Goal: Information Seeking & Learning: Learn about a topic

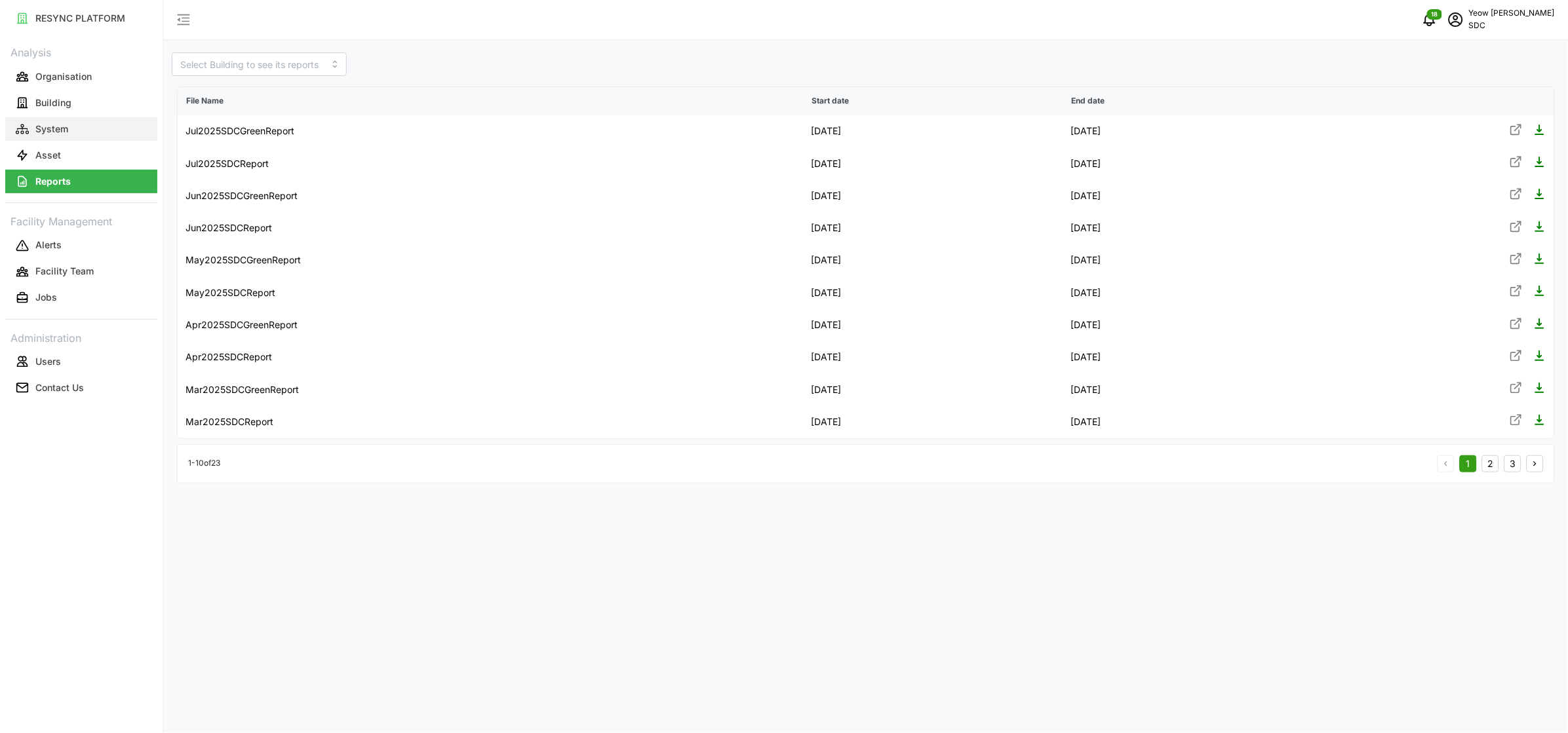
click at [49, 134] on p "System" at bounding box center [52, 129] width 33 height 13
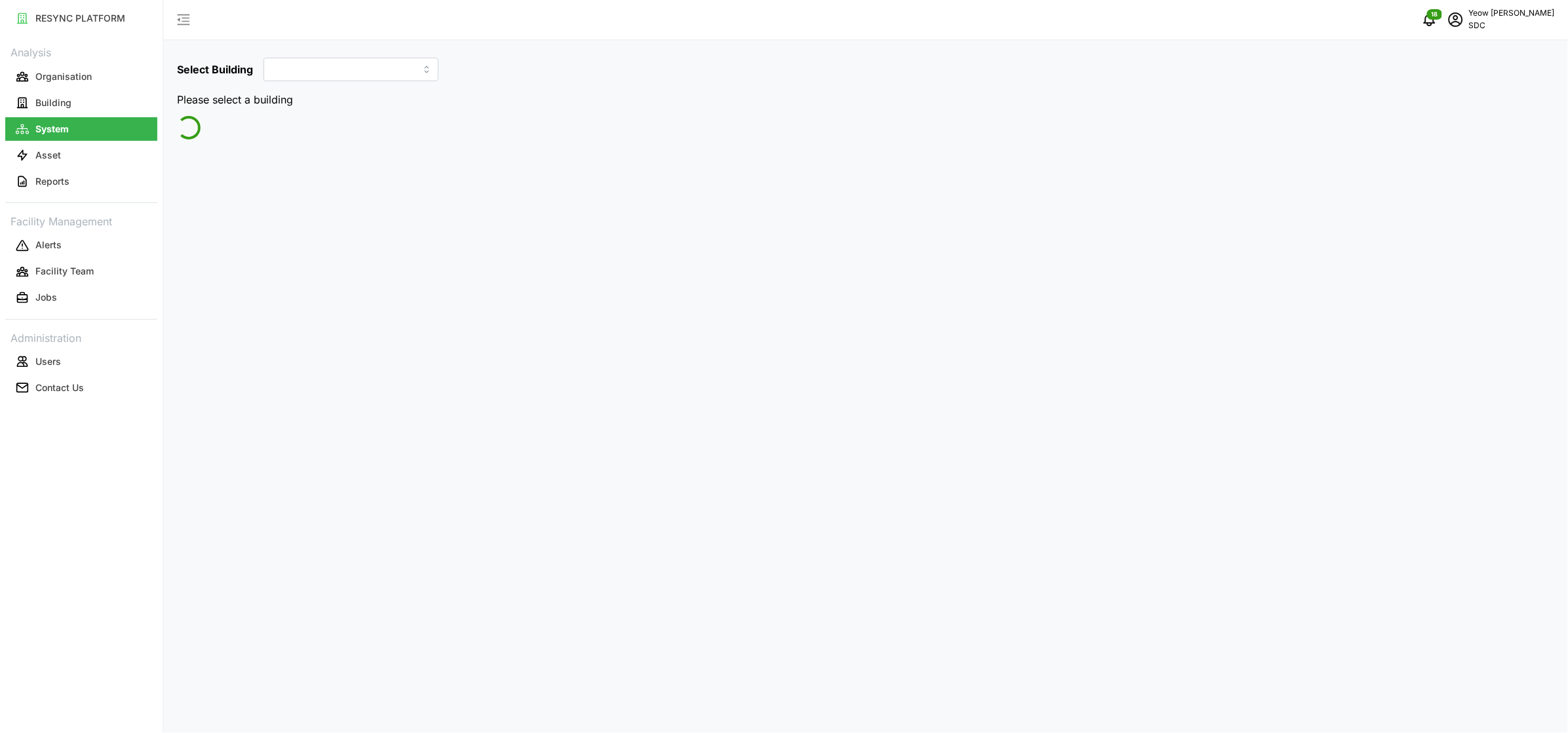
type input "SDC-1"
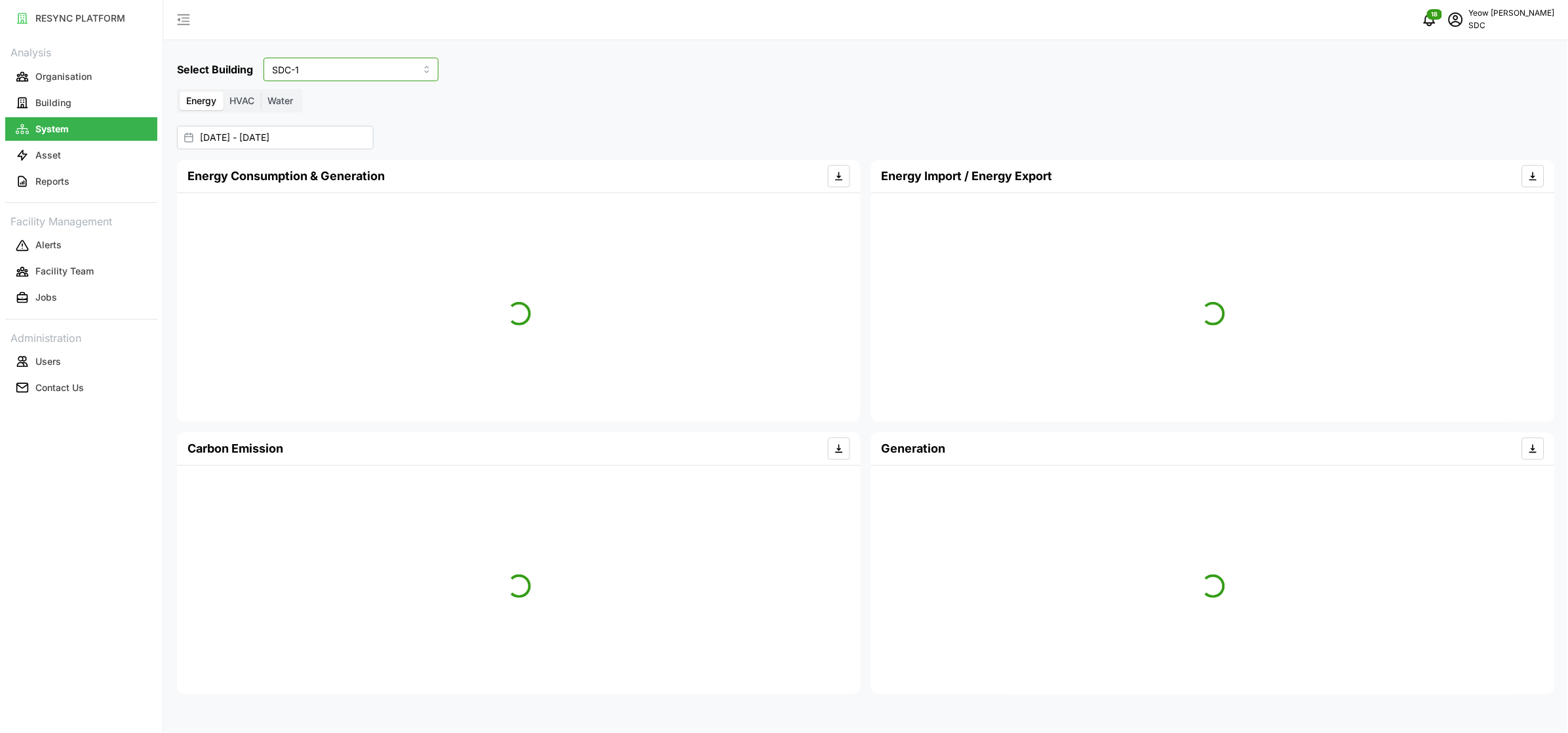
click at [311, 74] on input "SDC-1" at bounding box center [351, 69] width 175 height 24
click at [59, 162] on button "Asset" at bounding box center [81, 155] width 152 height 24
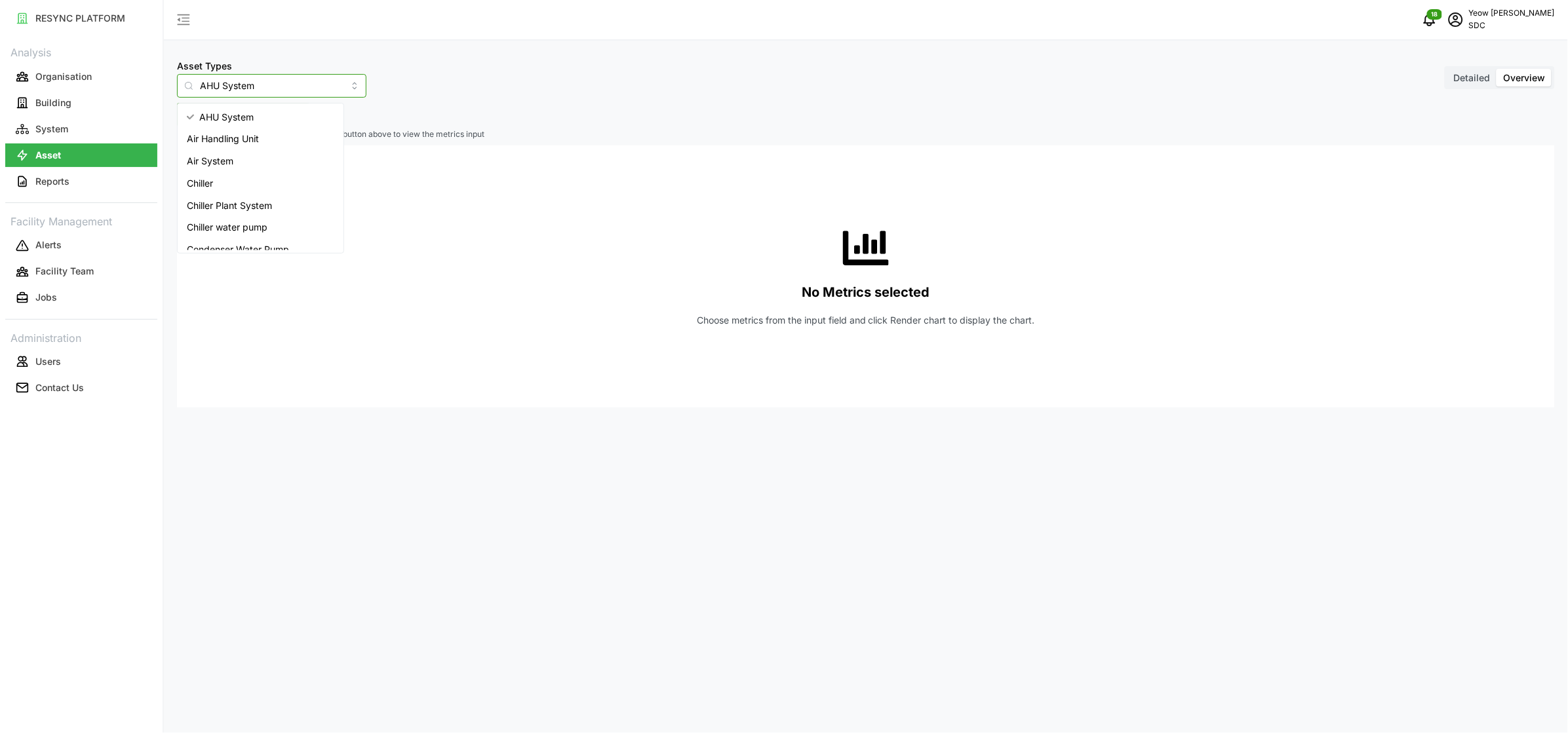
click at [232, 88] on input "AHU System" at bounding box center [272, 86] width 189 height 24
click at [229, 180] on span "Electrical meter" at bounding box center [220, 184] width 67 height 14
type input "Electrical meter"
click at [255, 116] on span "Select Locations/Assets" at bounding box center [243, 115] width 108 height 22
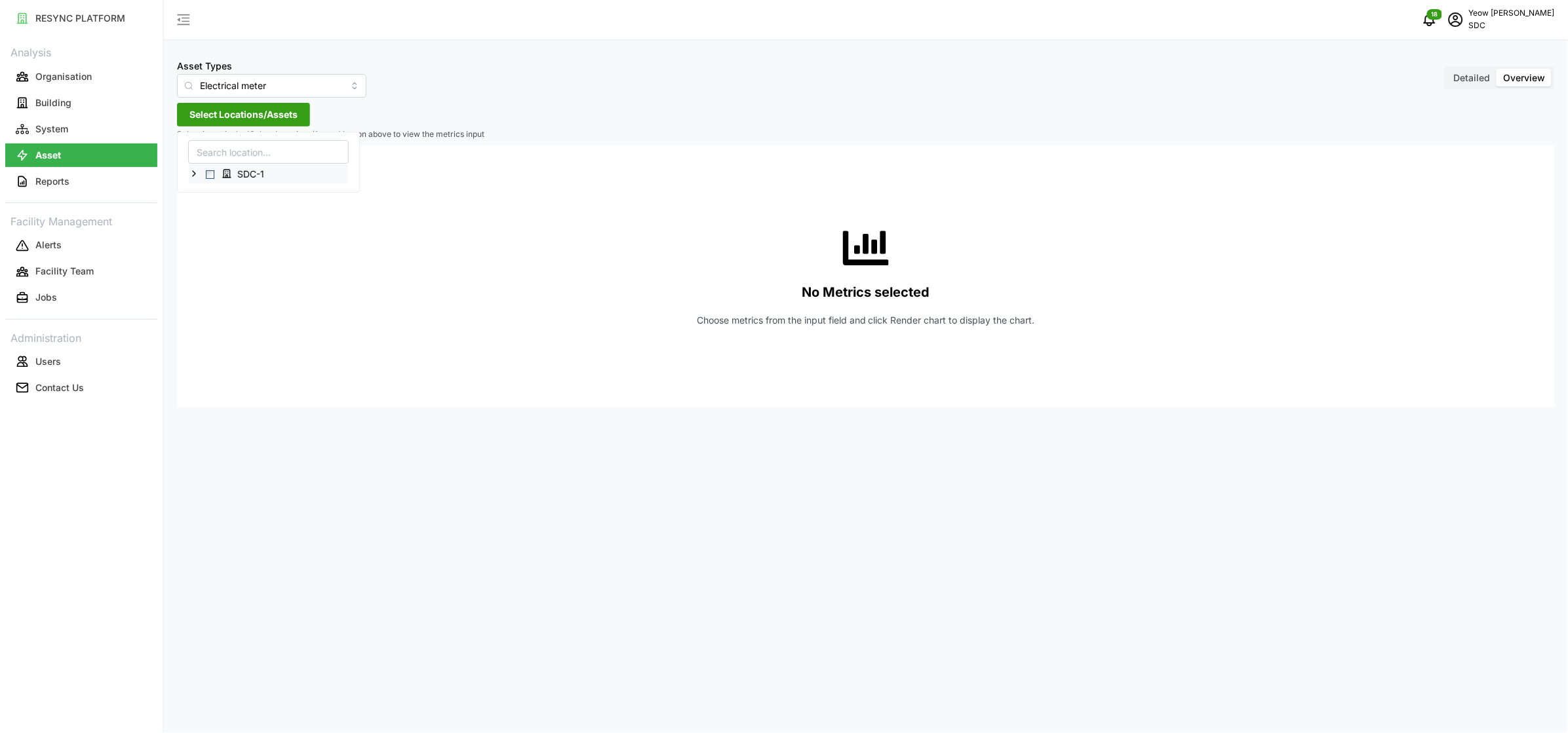
click at [192, 176] on icon at bounding box center [194, 173] width 10 height 10
click at [204, 233] on icon at bounding box center [204, 229] width 10 height 10
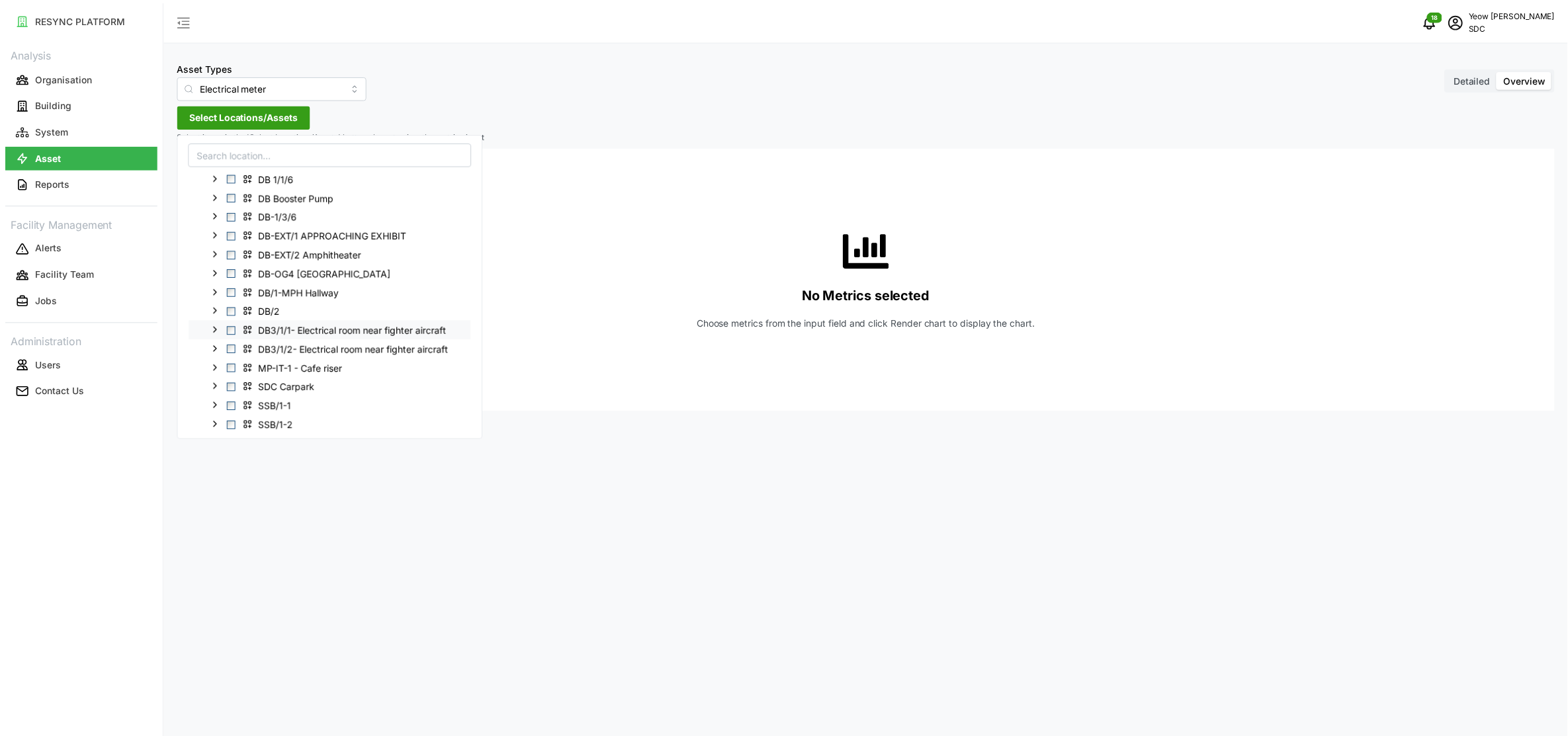
scroll to position [99, 0]
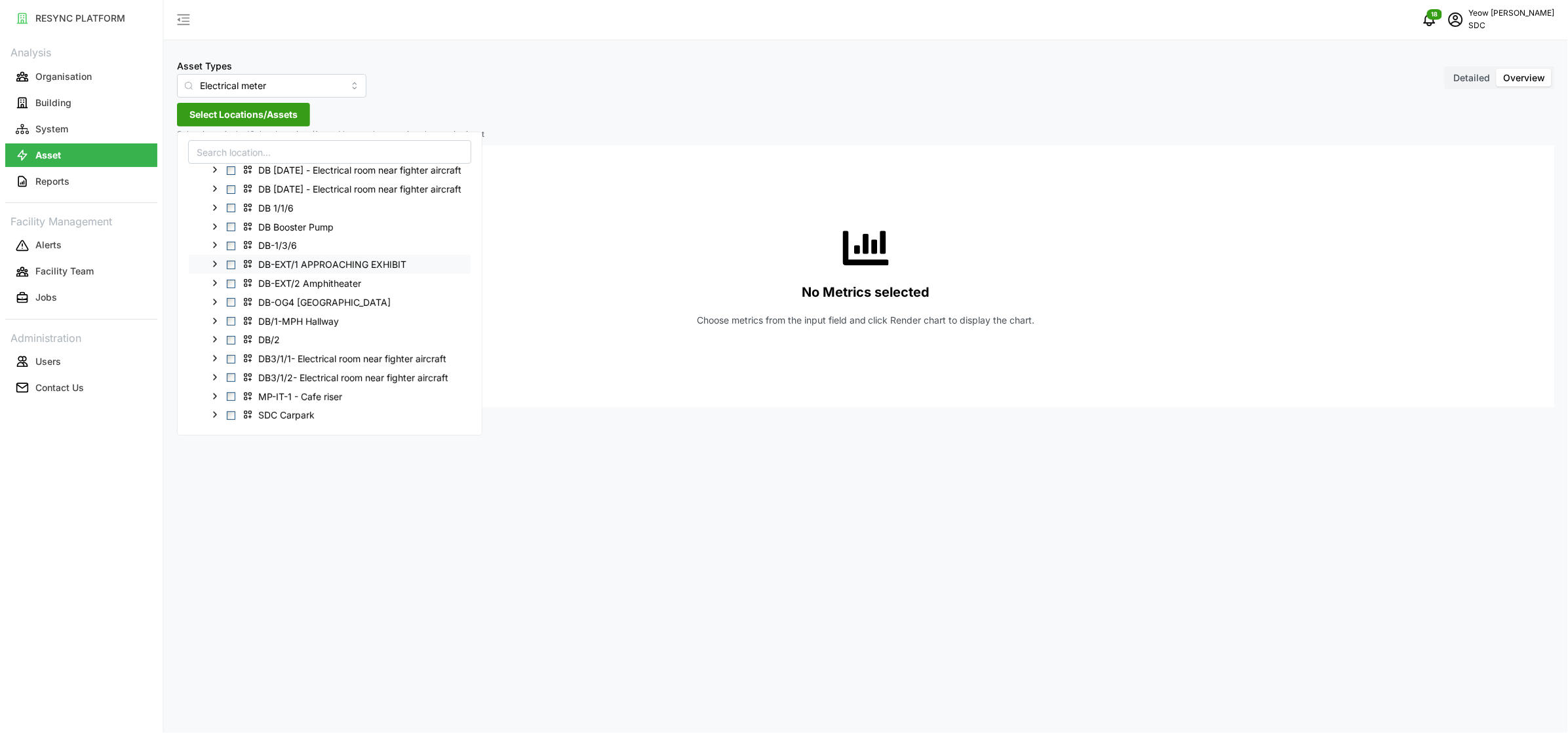
click at [215, 265] on icon at bounding box center [215, 263] width 10 height 10
click at [229, 267] on span "Select DB-EXT/1 APPROACHING EXHIBIT" at bounding box center [231, 265] width 9 height 9
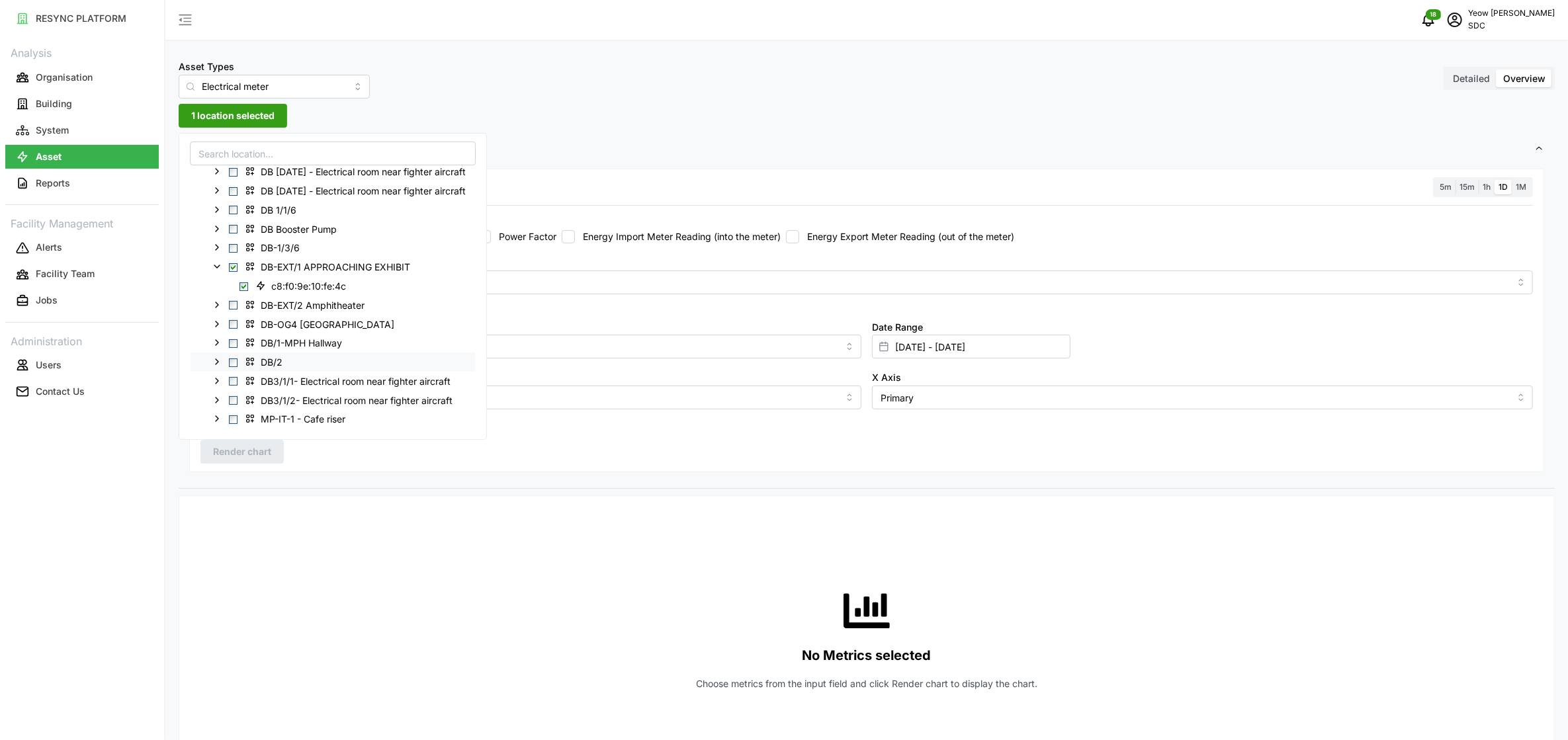
click at [215, 365] on icon at bounding box center [217, 361] width 10 height 10
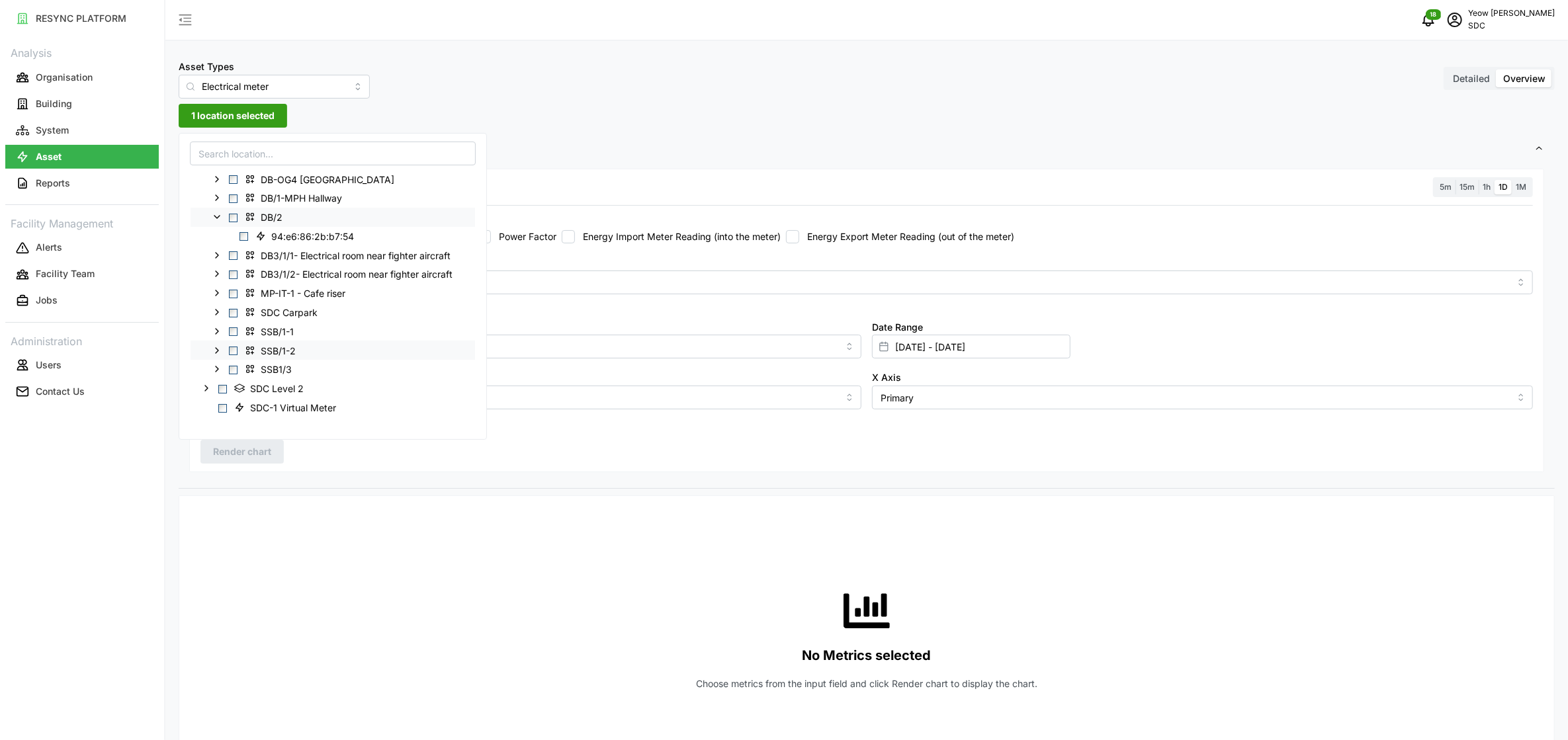
scroll to position [99, 0]
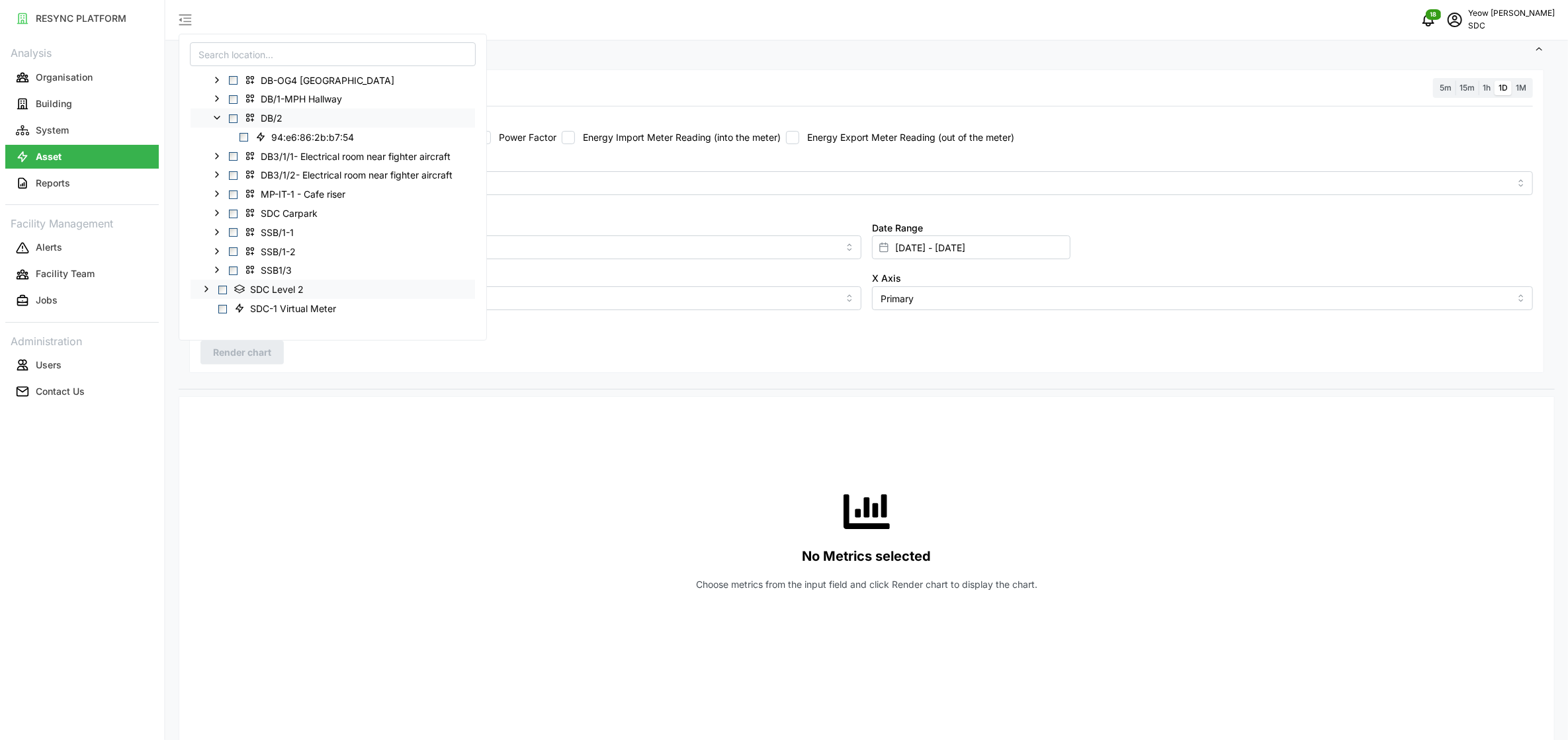
click at [204, 288] on icon at bounding box center [206, 288] width 10 height 10
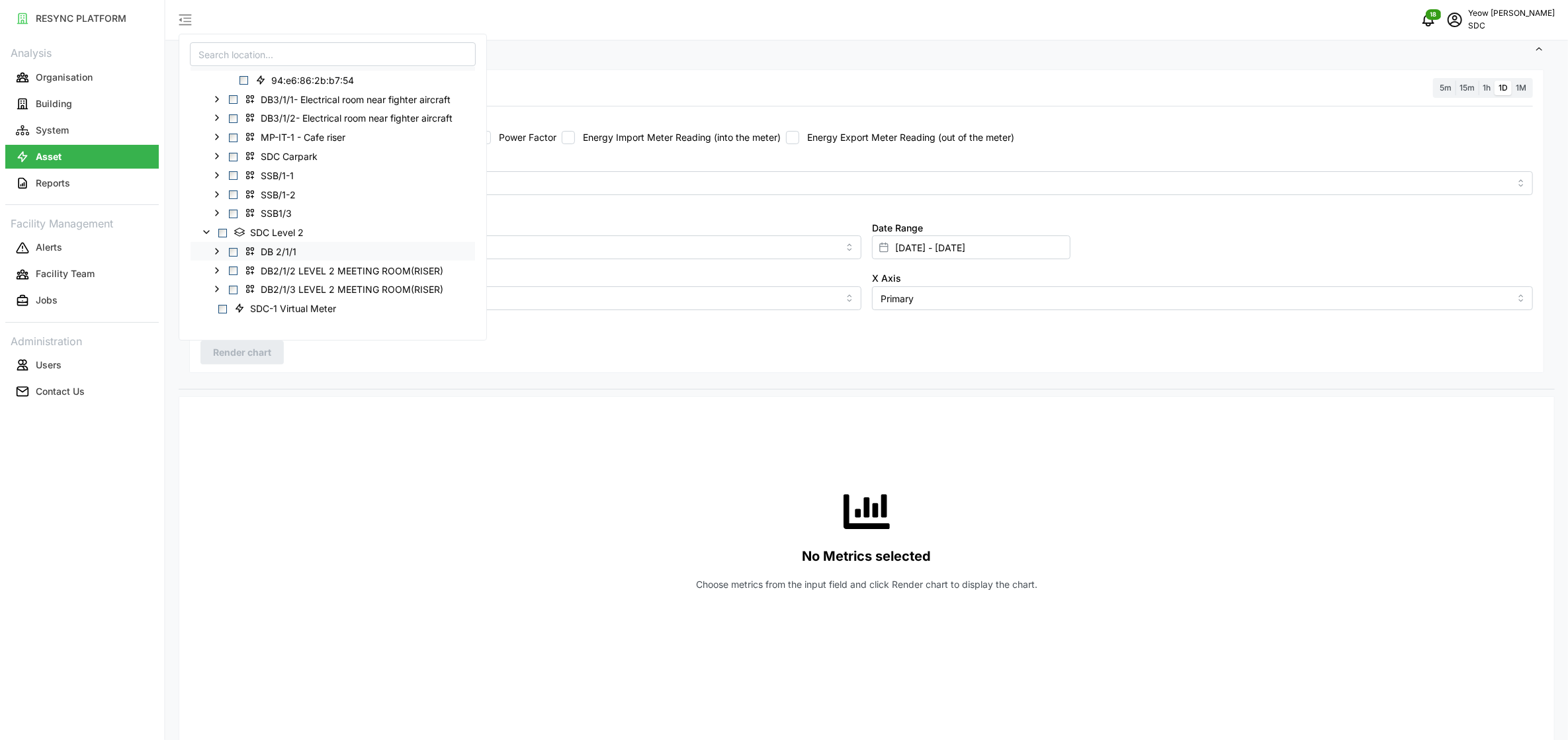
click at [234, 251] on span "Select DB 2/1/1" at bounding box center [233, 251] width 9 height 9
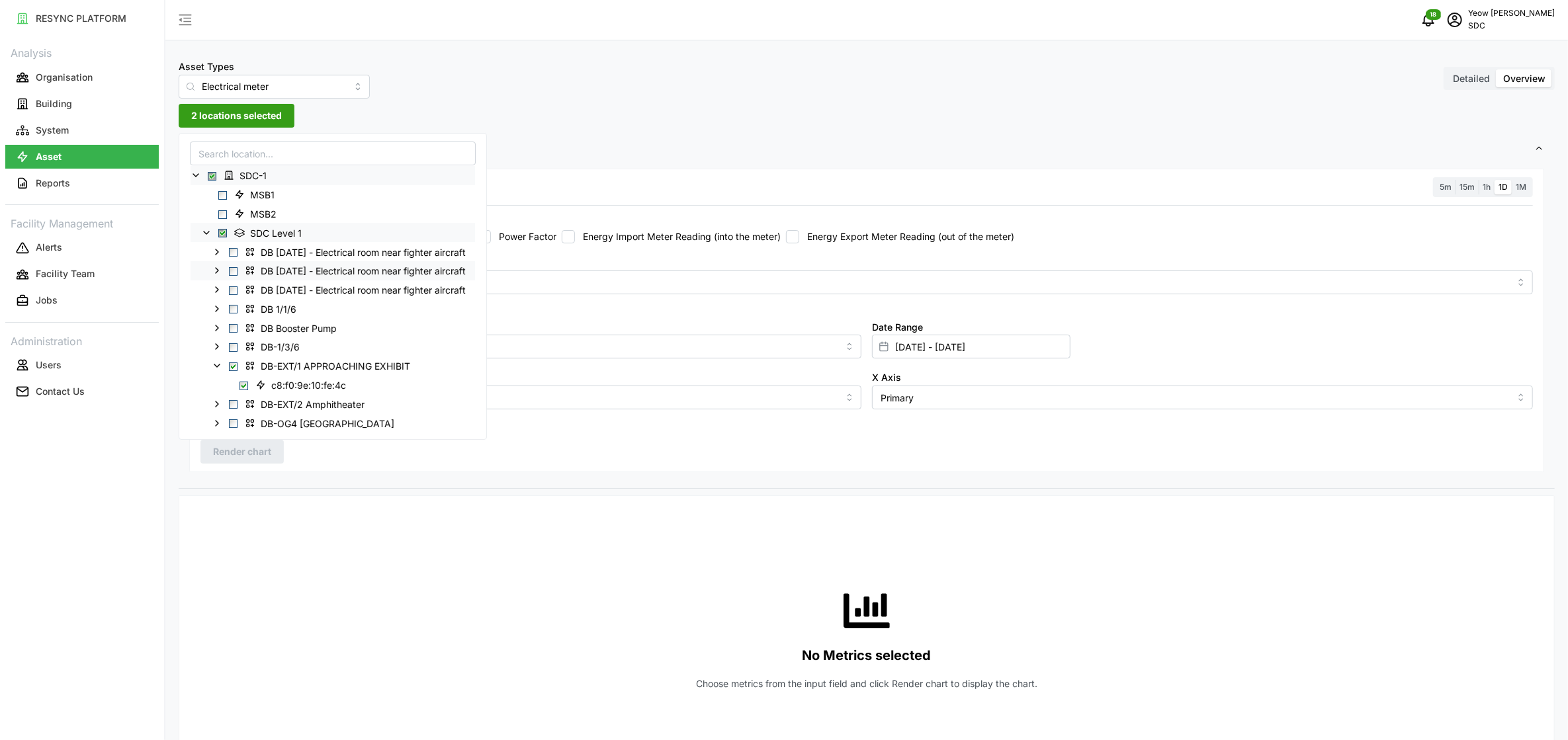
click at [234, 273] on span "Select DB 1/1/12 - Electrical room near fighter aircraft" at bounding box center [233, 271] width 9 height 9
click at [373, 528] on div "No Metrics selected Choose metrics from the input field and click Render chart …" at bounding box center [867, 639] width 1332 height 264
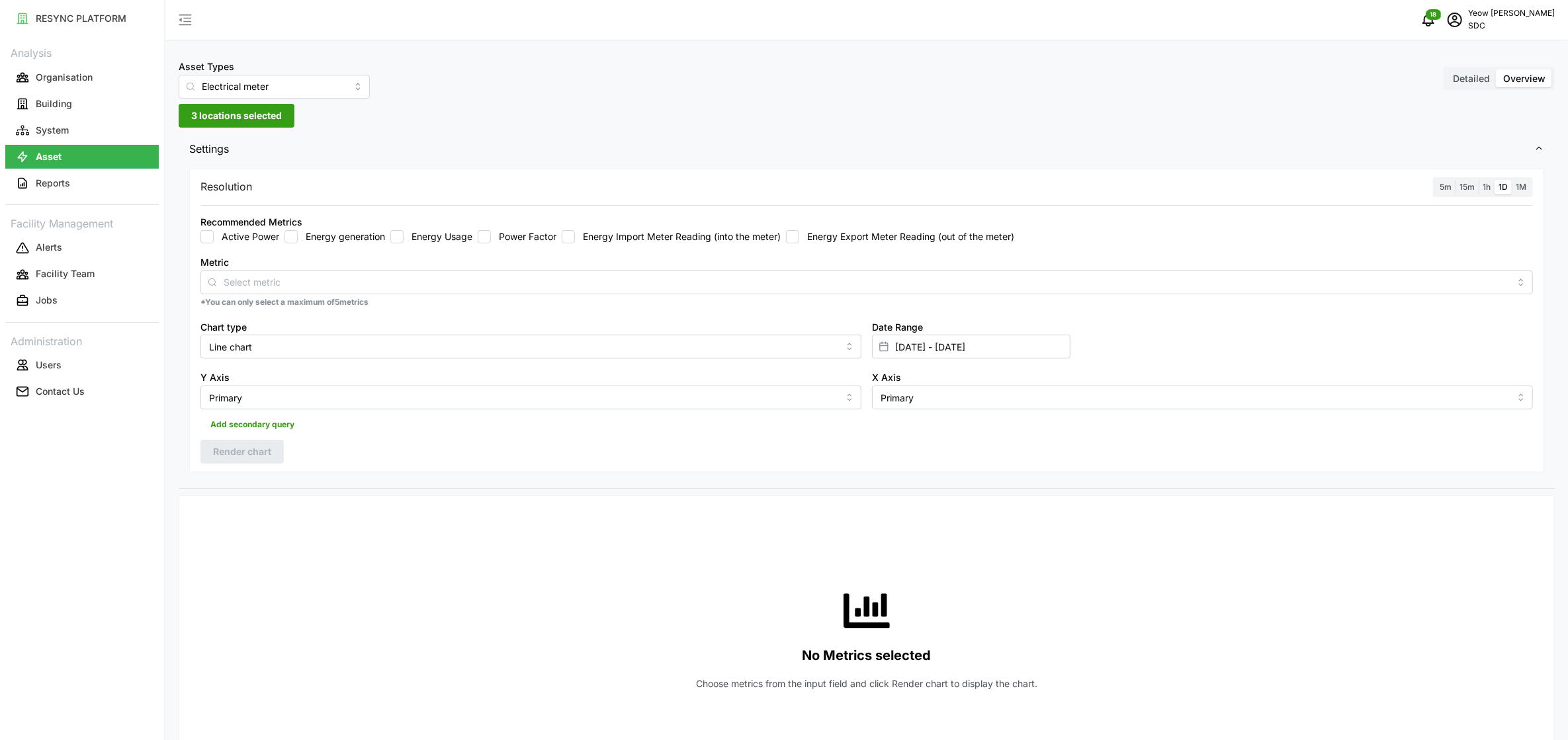
click at [395, 239] on input "Energy Usage" at bounding box center [397, 236] width 13 height 13
checkbox input "true"
click at [801, 349] on input "Line chart" at bounding box center [531, 346] width 661 height 24
click at [243, 404] on span "Bar chart" at bounding box center [230, 400] width 40 height 14
type input "Bar chart"
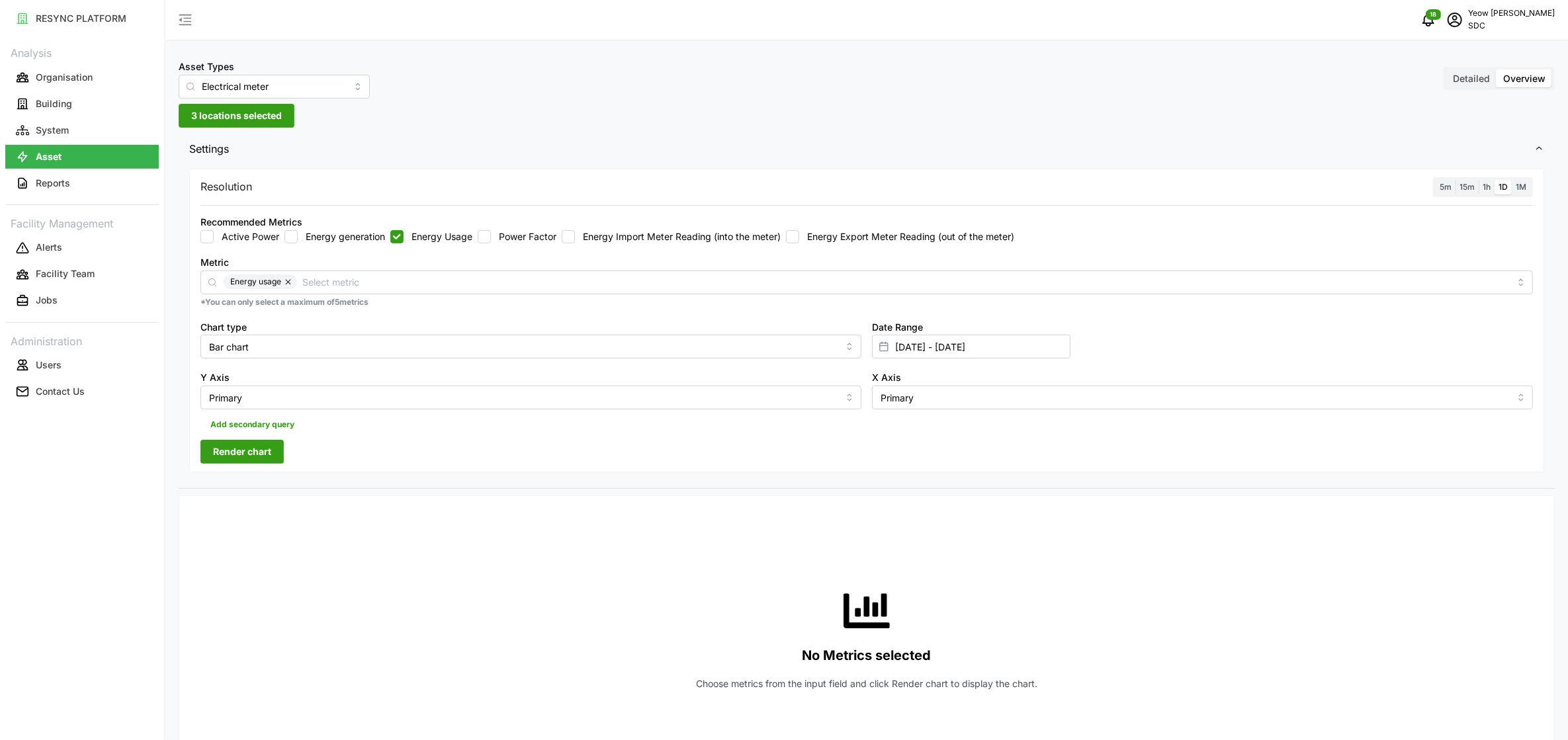
click at [803, 191] on label "1h" at bounding box center [1486, 188] width 16 height 15
click at [803, 180] on input "1h" at bounding box center [1479, 180] width 0 height 0
click at [249, 451] on span "Render chart" at bounding box center [242, 452] width 58 height 23
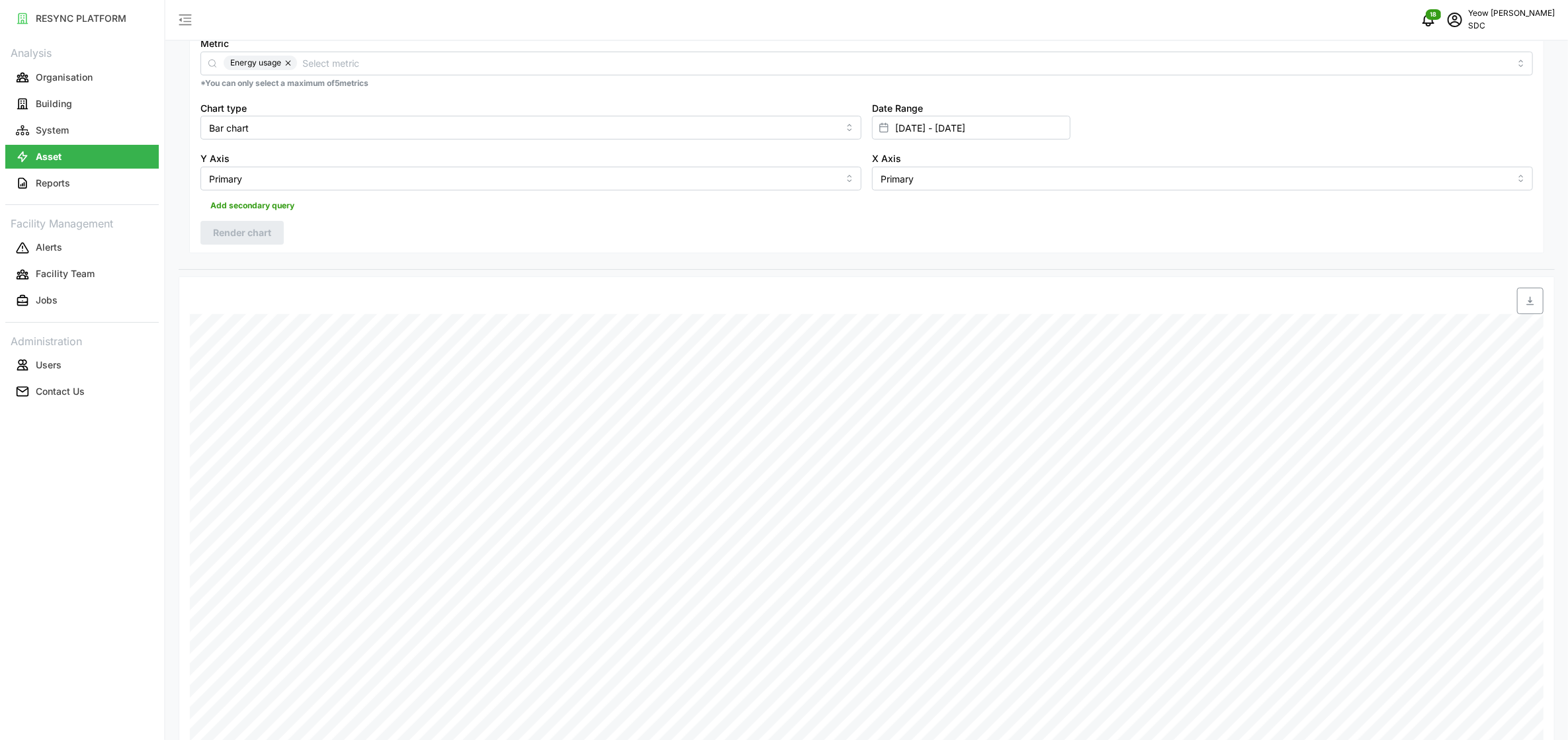
scroll to position [129, 0]
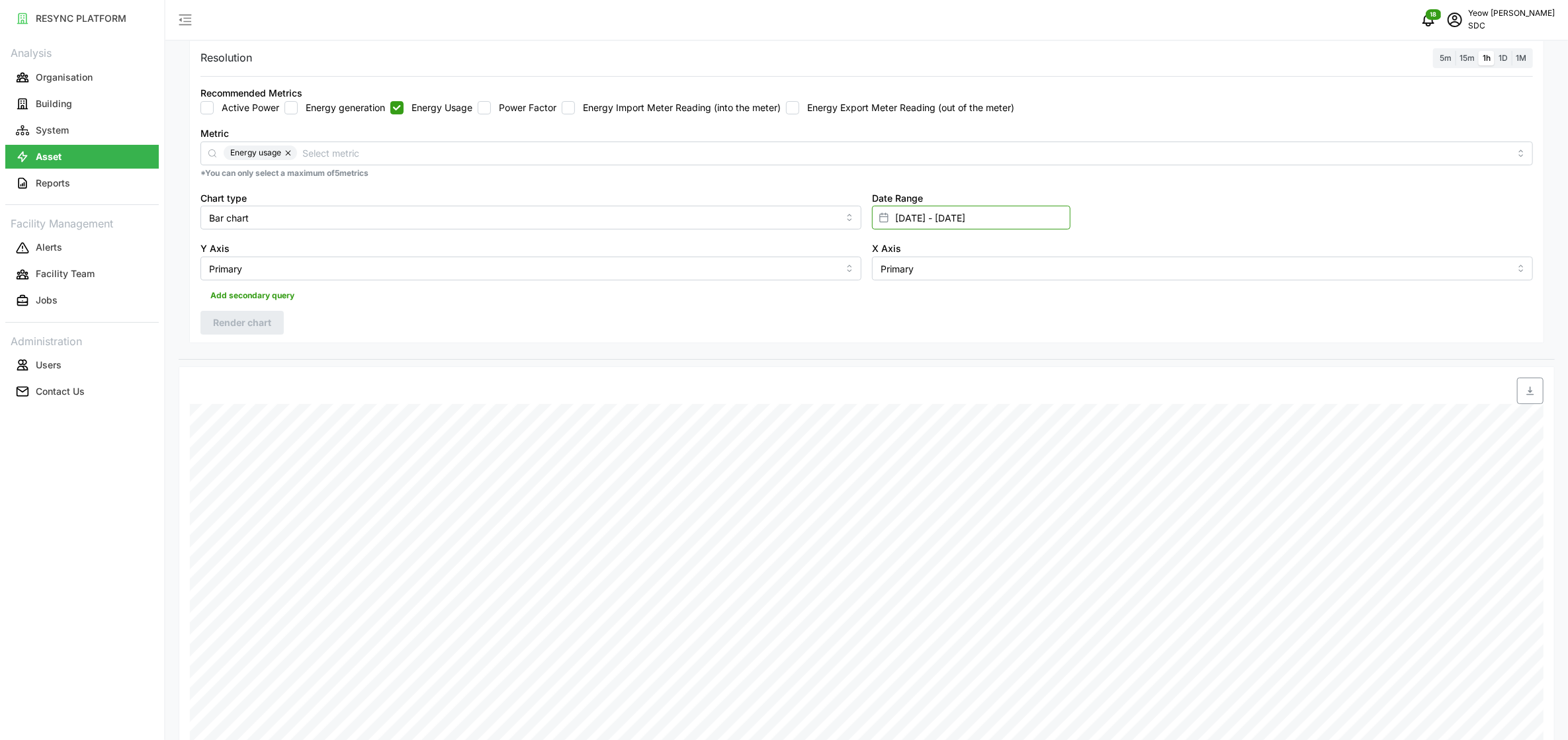
click at [803, 210] on input "[DATE] - [DATE]" at bounding box center [971, 217] width 199 height 24
click at [803, 428] on button "22" at bounding box center [999, 423] width 24 height 24
type input "[DATE] - [DATE]"
type input "[DATE]"
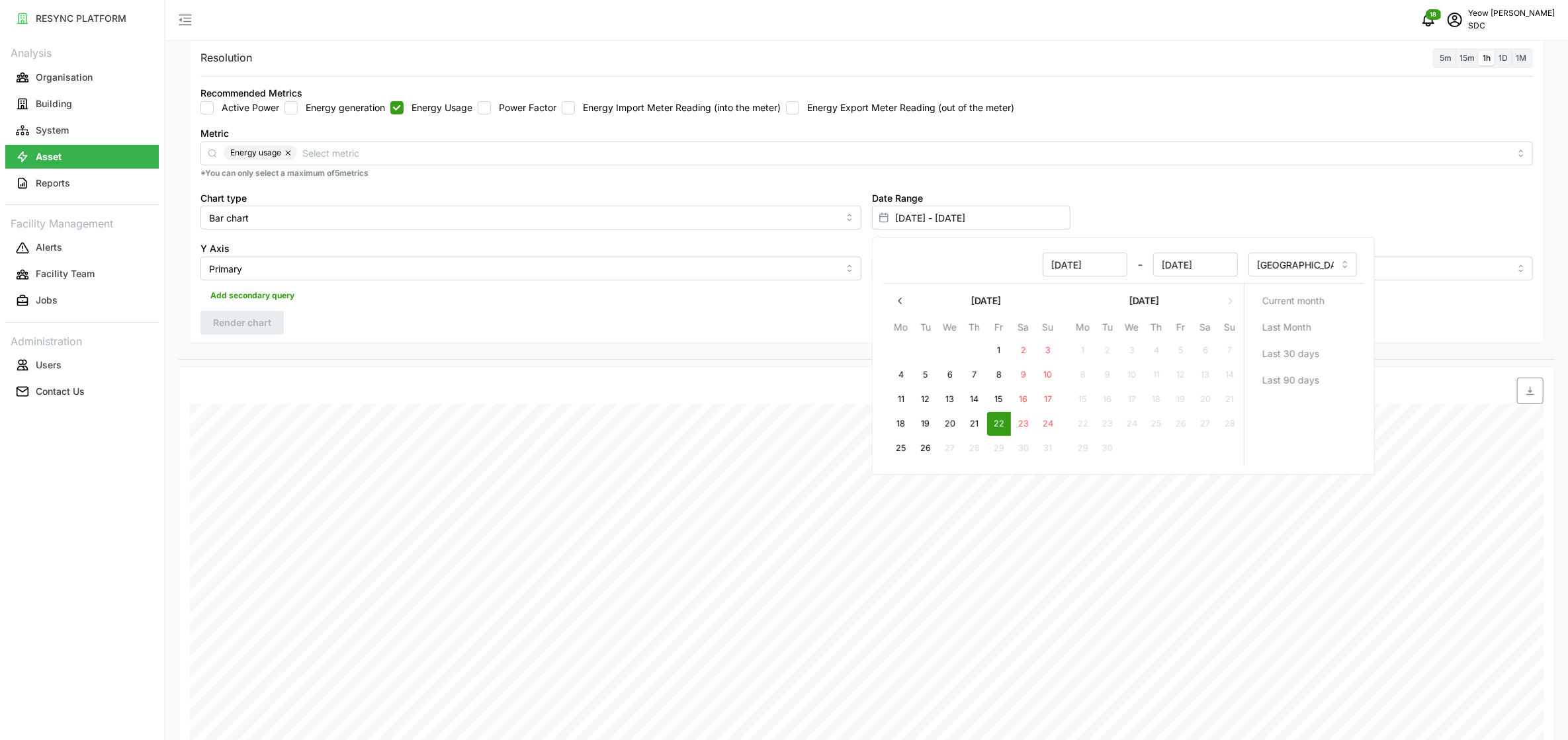
click at [803, 421] on button "22" at bounding box center [999, 423] width 24 height 24
type input "[DATE] - [DATE]"
type input "[DATE]"
click at [803, 451] on button "26" at bounding box center [925, 448] width 24 height 24
type input "[DATE] - [DATE]"
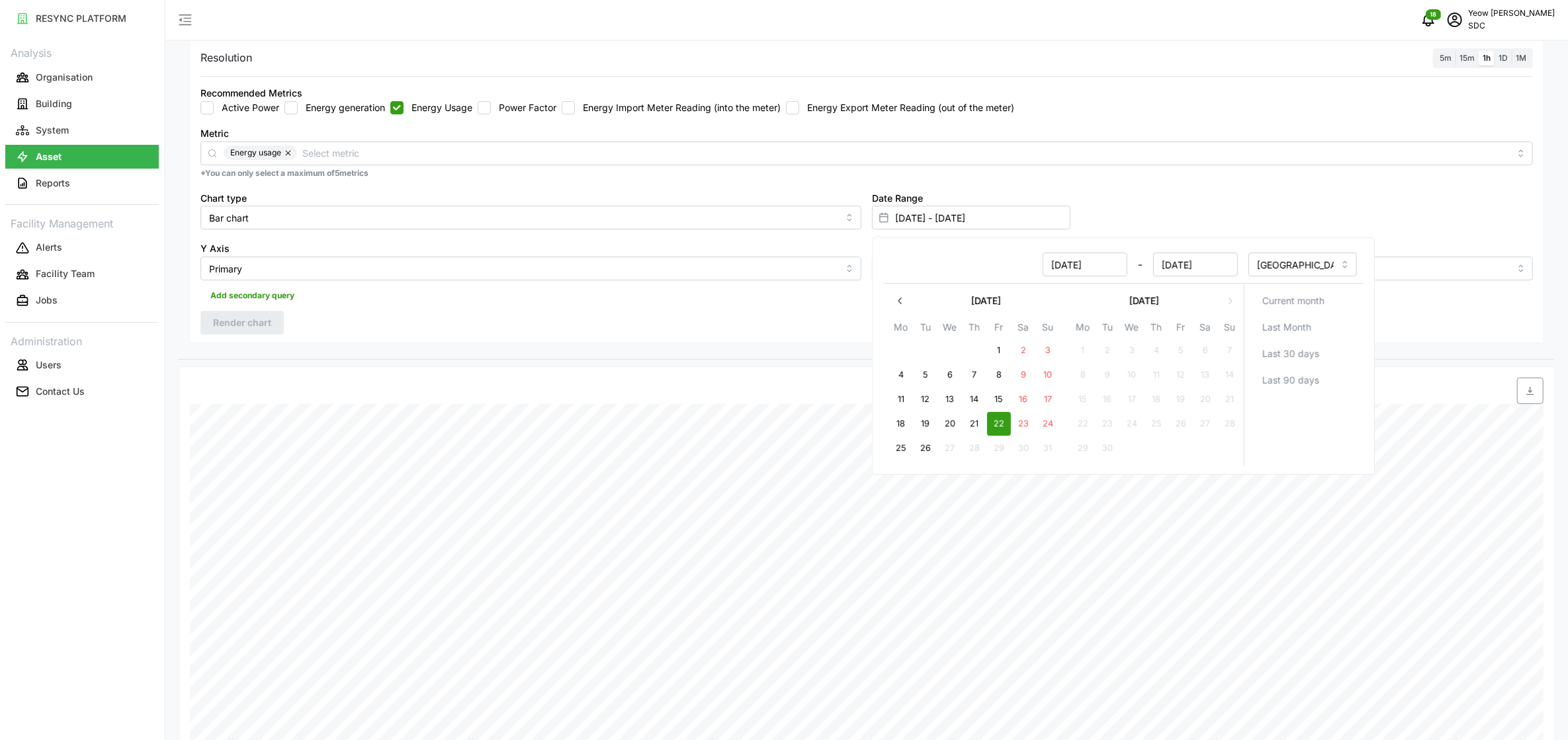
type input "[DATE]"
click at [184, 411] on div "Date Time: [DATE] 23:59 c8:f0:9e:11:89:18: Energy Usage: 0.6 kWh c8:f0:9e:10:fe…" at bounding box center [867, 695] width 1376 height 657
click at [260, 322] on span "Render chart" at bounding box center [242, 323] width 58 height 23
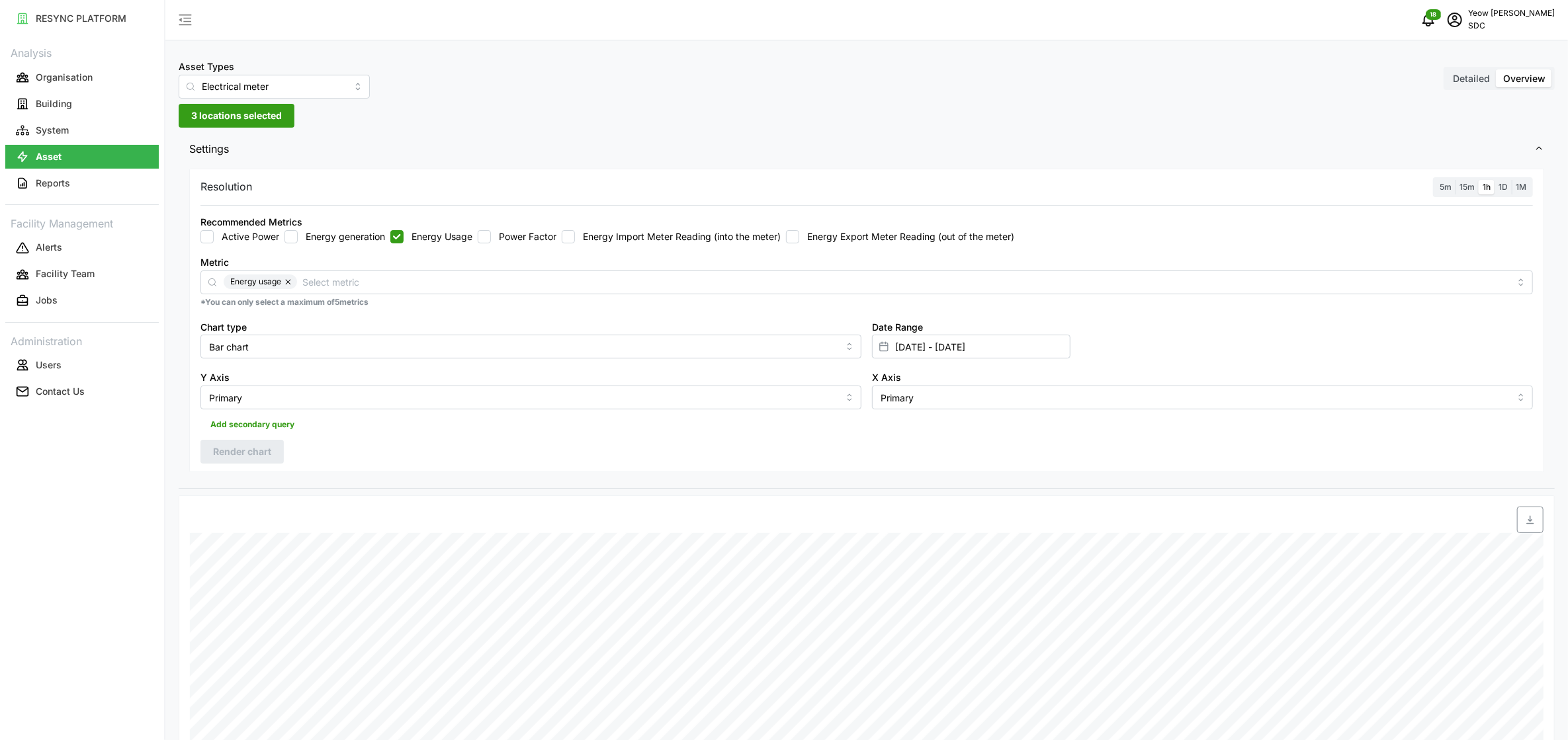
click at [260, 119] on span "3 locations selected" at bounding box center [236, 116] width 90 height 23
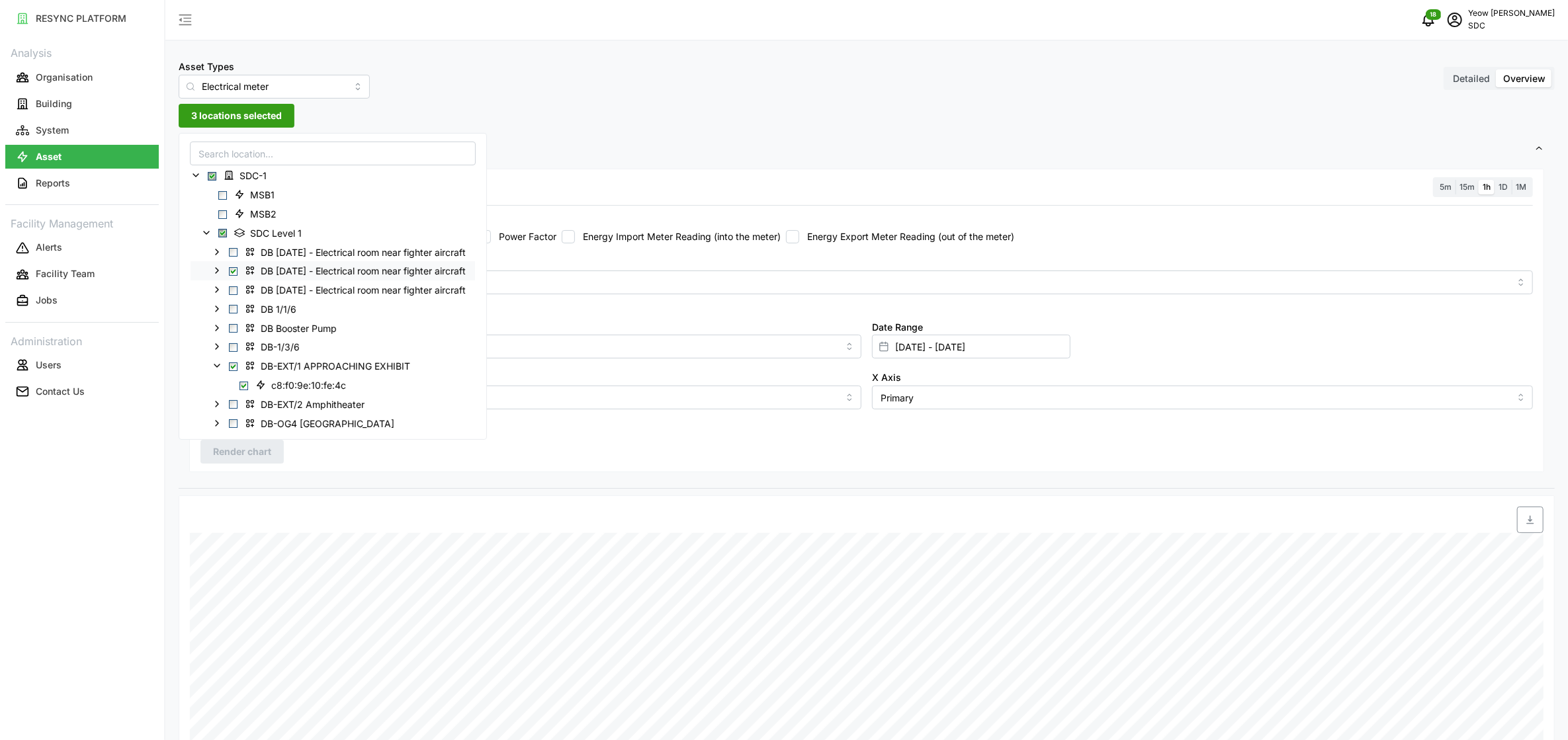
click at [215, 269] on icon at bounding box center [217, 270] width 10 height 10
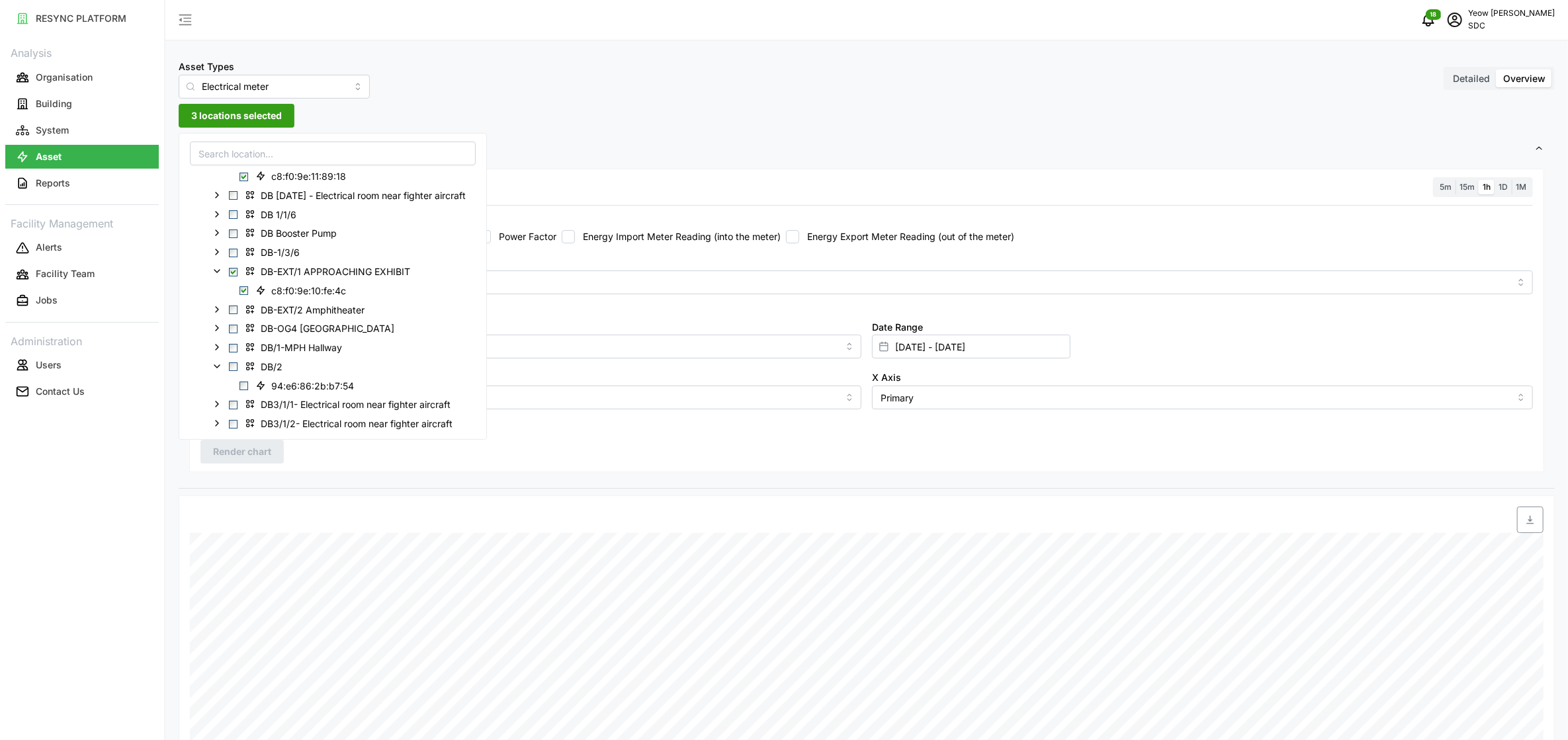
scroll to position [121, 0]
drag, startPoint x: 427, startPoint y: 266, endPoint x: 263, endPoint y: 269, distance: 164.0
click at [263, 269] on div "DB-EXT/1 APPROACHING EXHIBIT" at bounding box center [332, 264] width 284 height 19
copy span "DB-EXT/1 APPROACHING EXHIBIT"
drag, startPoint x: 353, startPoint y: 284, endPoint x: 267, endPoint y: 284, distance: 86.0
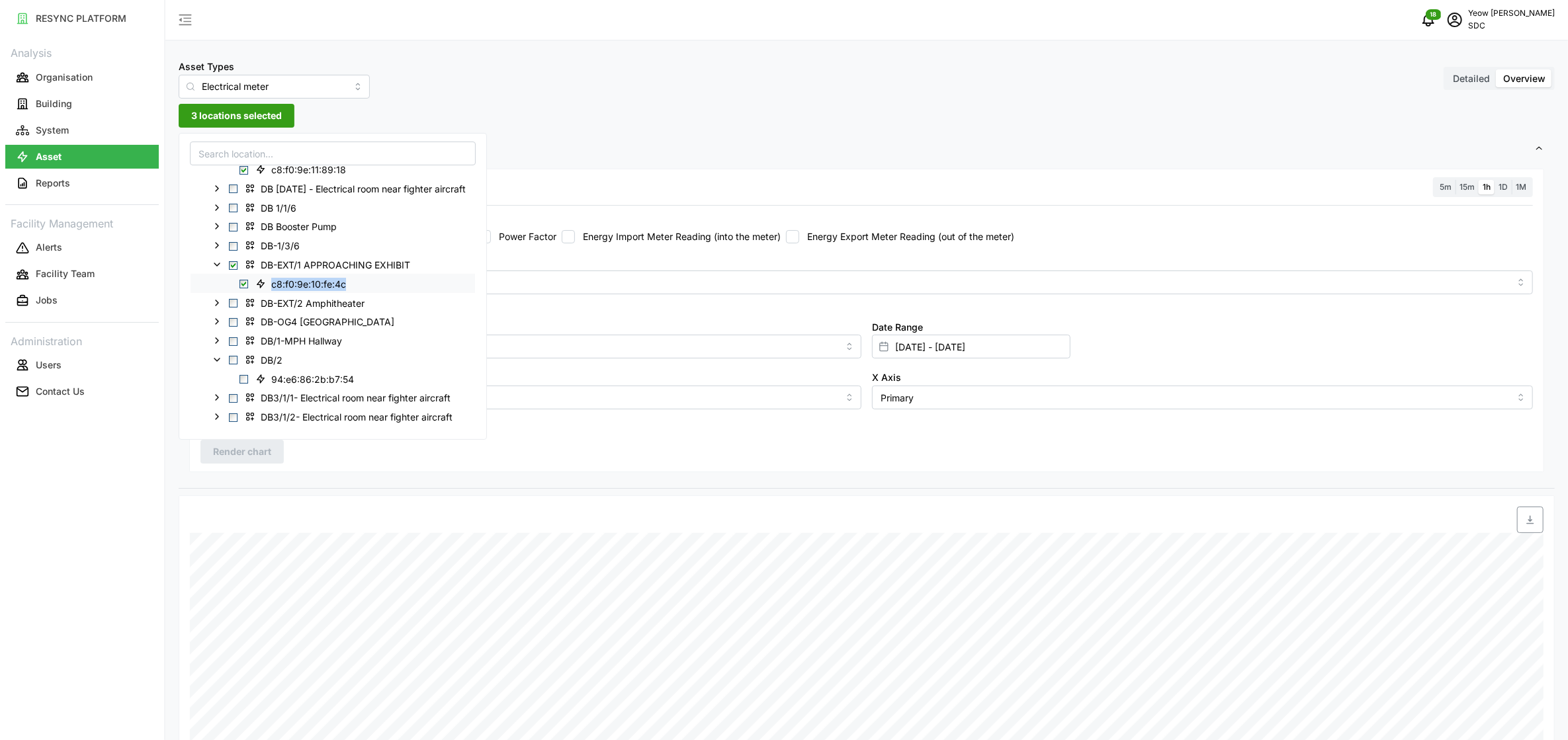
click at [267, 284] on span "c8:f0:9e:10:fe:4c" at bounding box center [302, 284] width 105 height 16
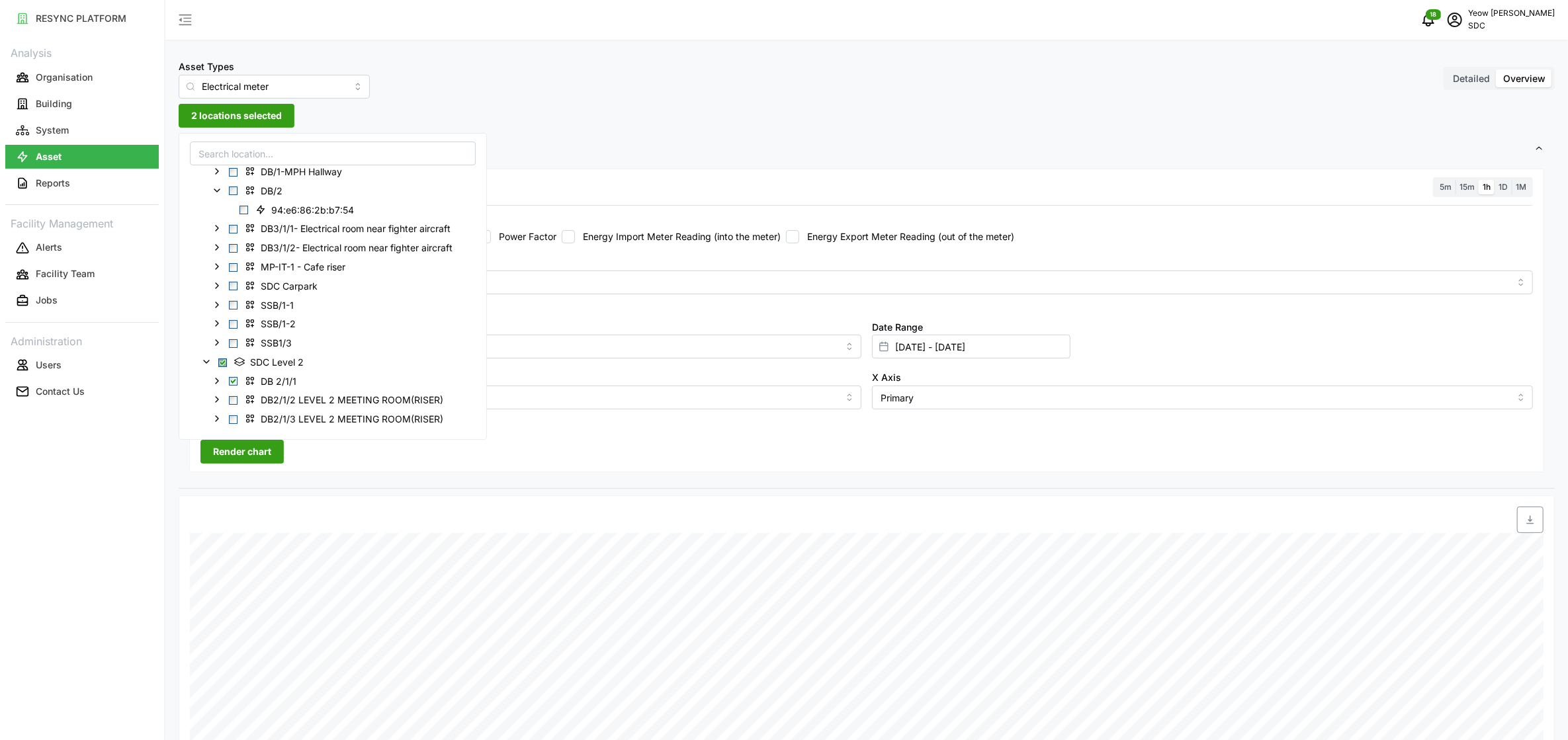
scroll to position [320, 0]
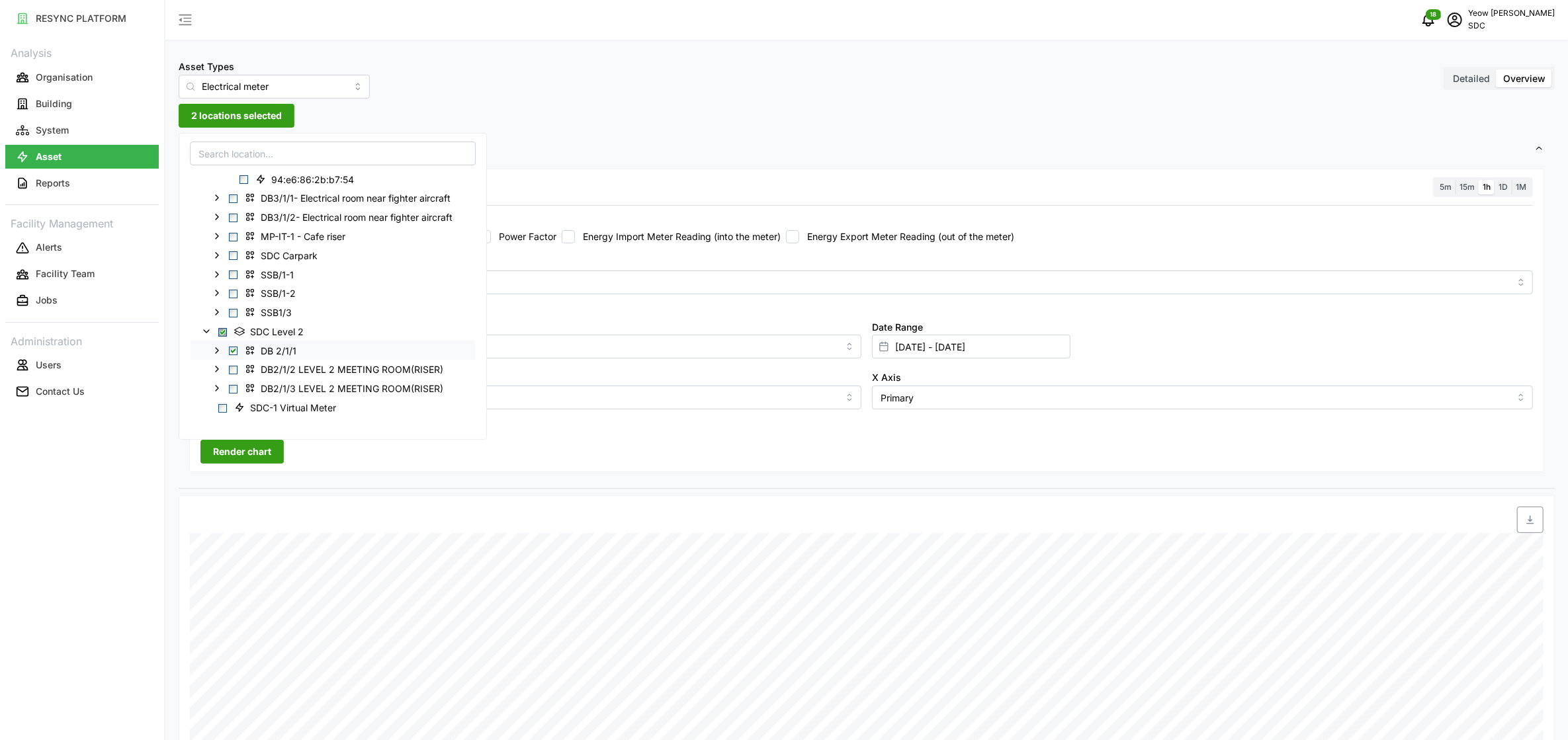
click at [219, 351] on icon at bounding box center [217, 349] width 10 height 10
drag, startPoint x: 310, startPoint y: 345, endPoint x: 262, endPoint y: 352, distance: 48.5
click at [262, 352] on div "DB 2/1/1" at bounding box center [332, 350] width 284 height 19
copy span "DB 2/1/1"
drag, startPoint x: 356, startPoint y: 371, endPoint x: 264, endPoint y: 375, distance: 92.1
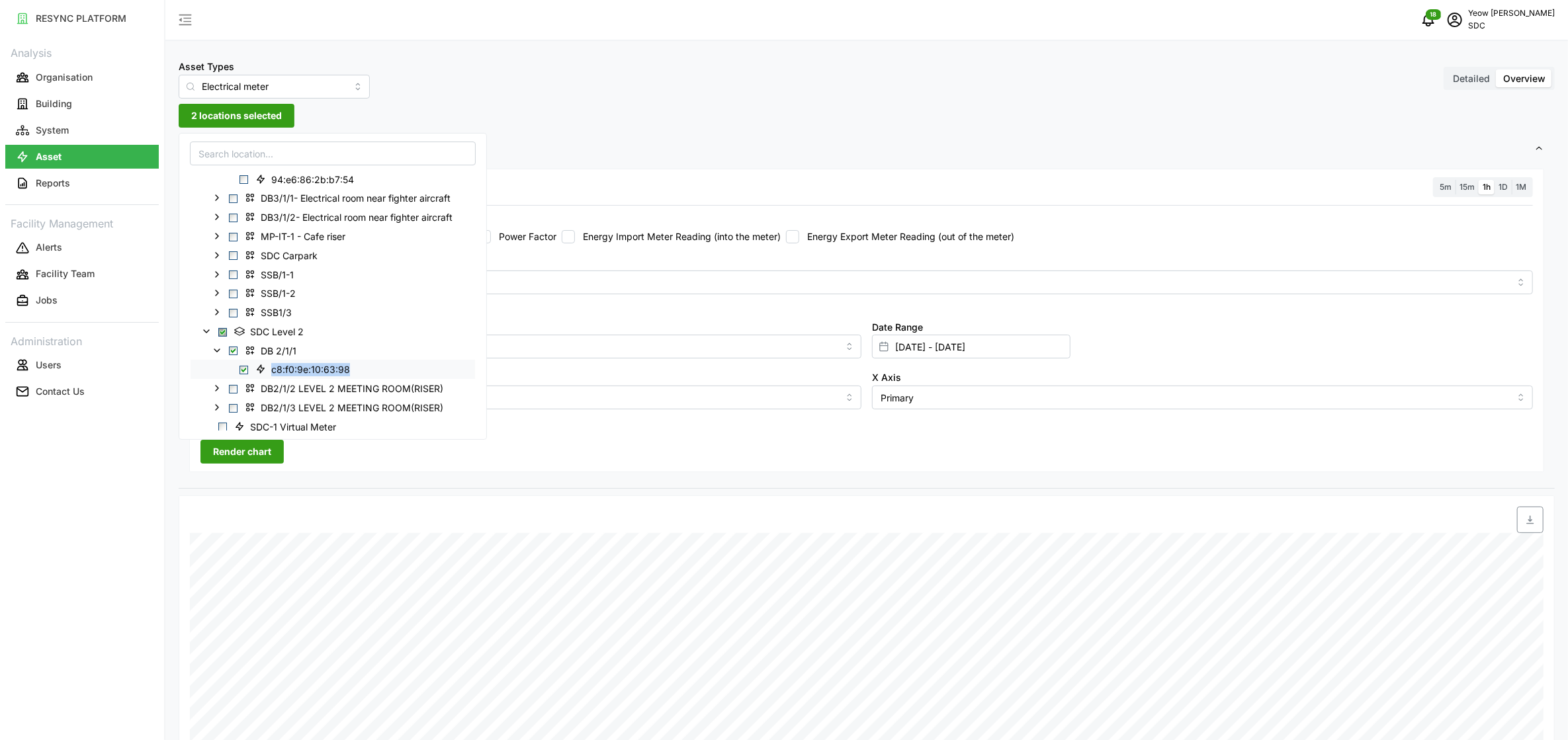
click at [264, 375] on span "c8:f0:9e:10:63:98" at bounding box center [304, 369] width 109 height 16
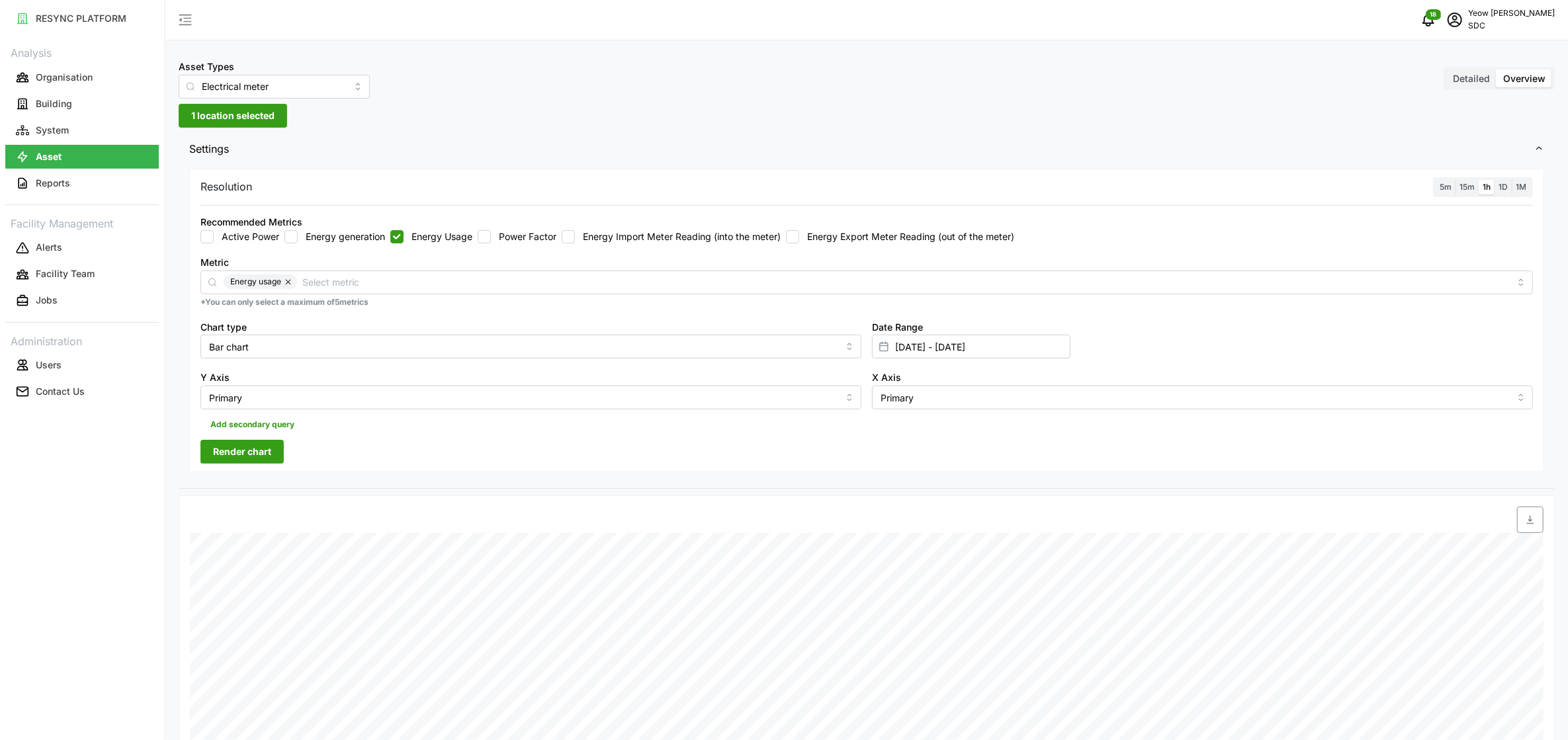
click at [511, 529] on div at bounding box center [355, 520] width 341 height 37
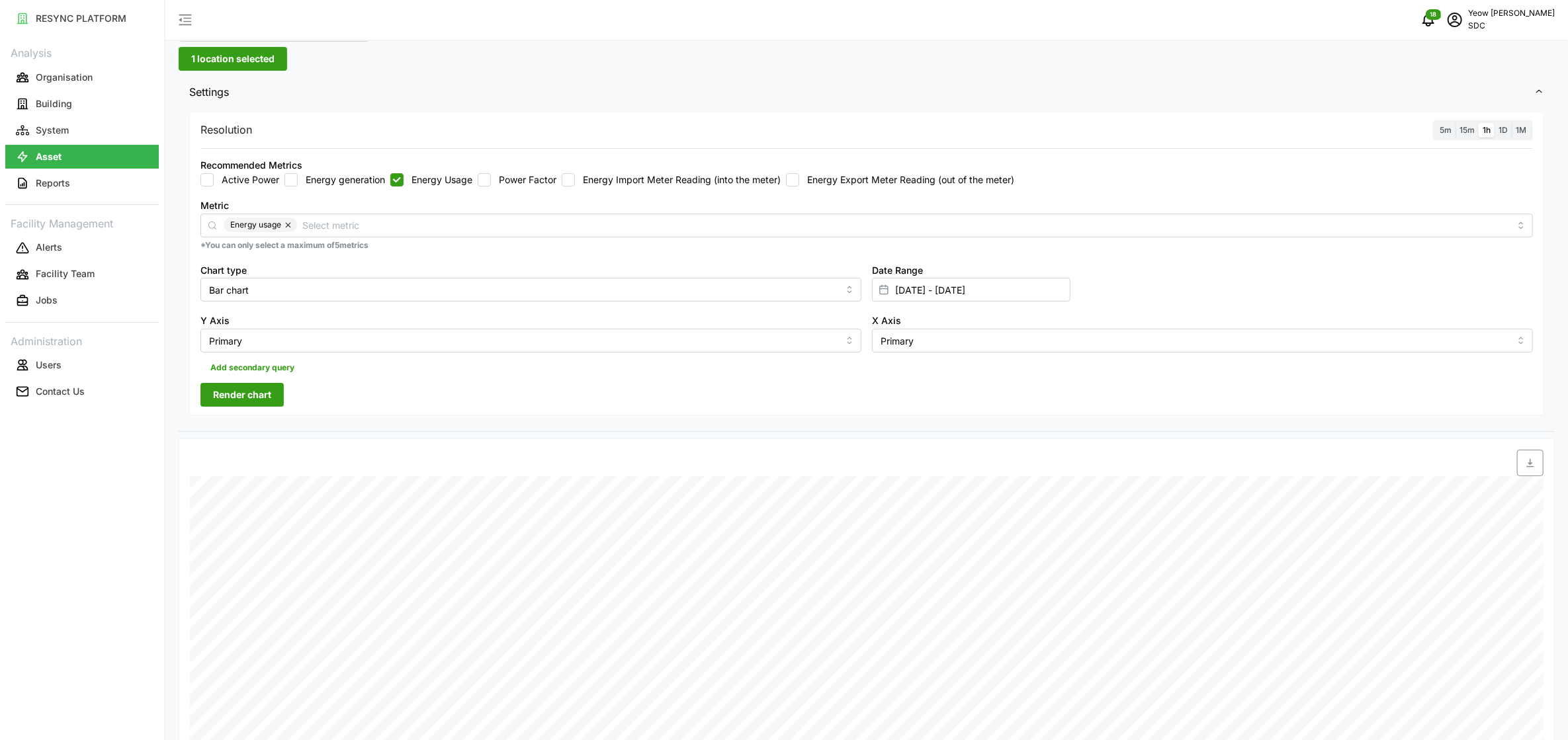
scroll to position [29, 0]
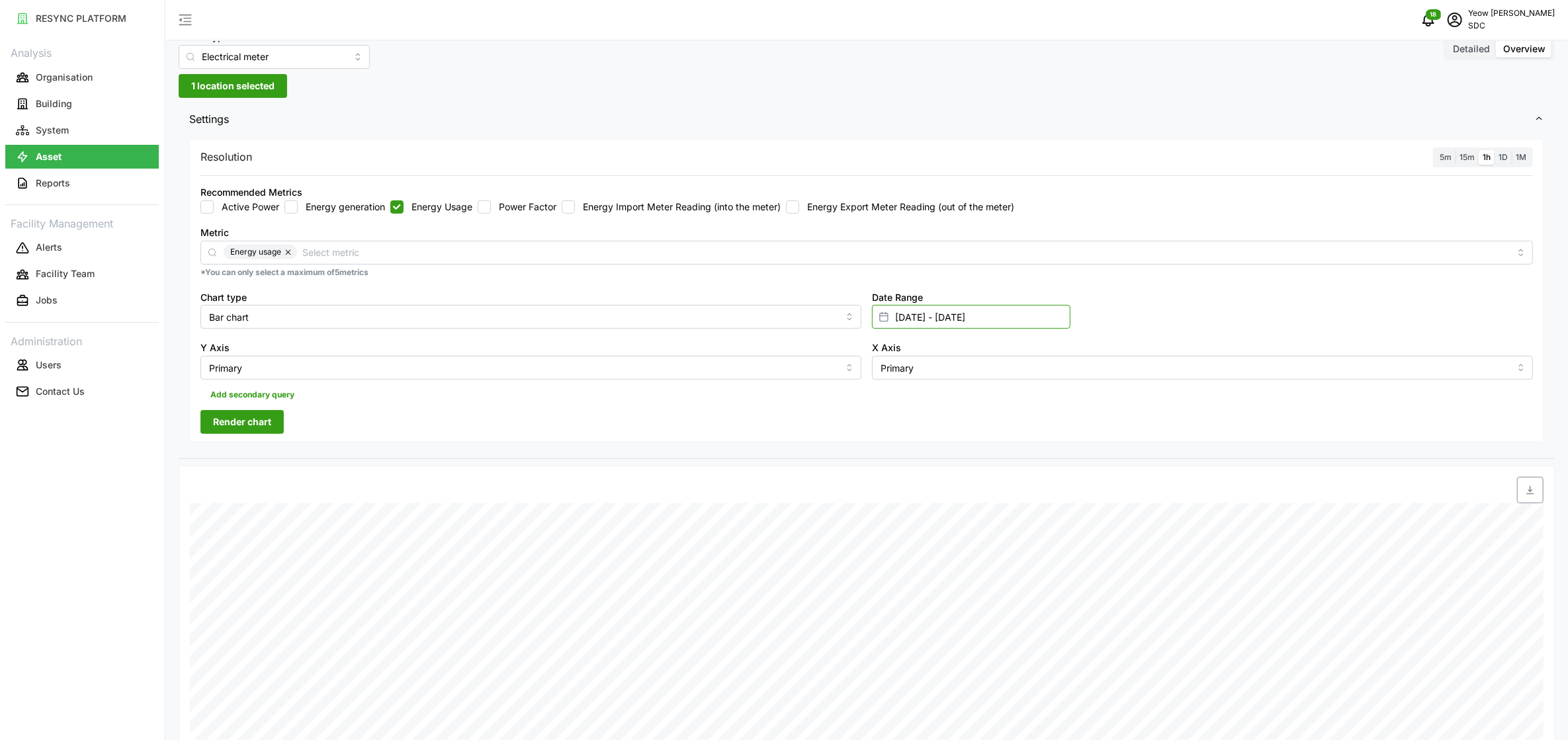
click at [803, 322] on input "[DATE] - [DATE]" at bounding box center [971, 317] width 199 height 24
click at [803, 525] on button "19" at bounding box center [925, 523] width 24 height 24
type input "[DATE] - [DATE]"
type input "[DATE]"
drag, startPoint x: 408, startPoint y: 423, endPoint x: 389, endPoint y: 423, distance: 19.0
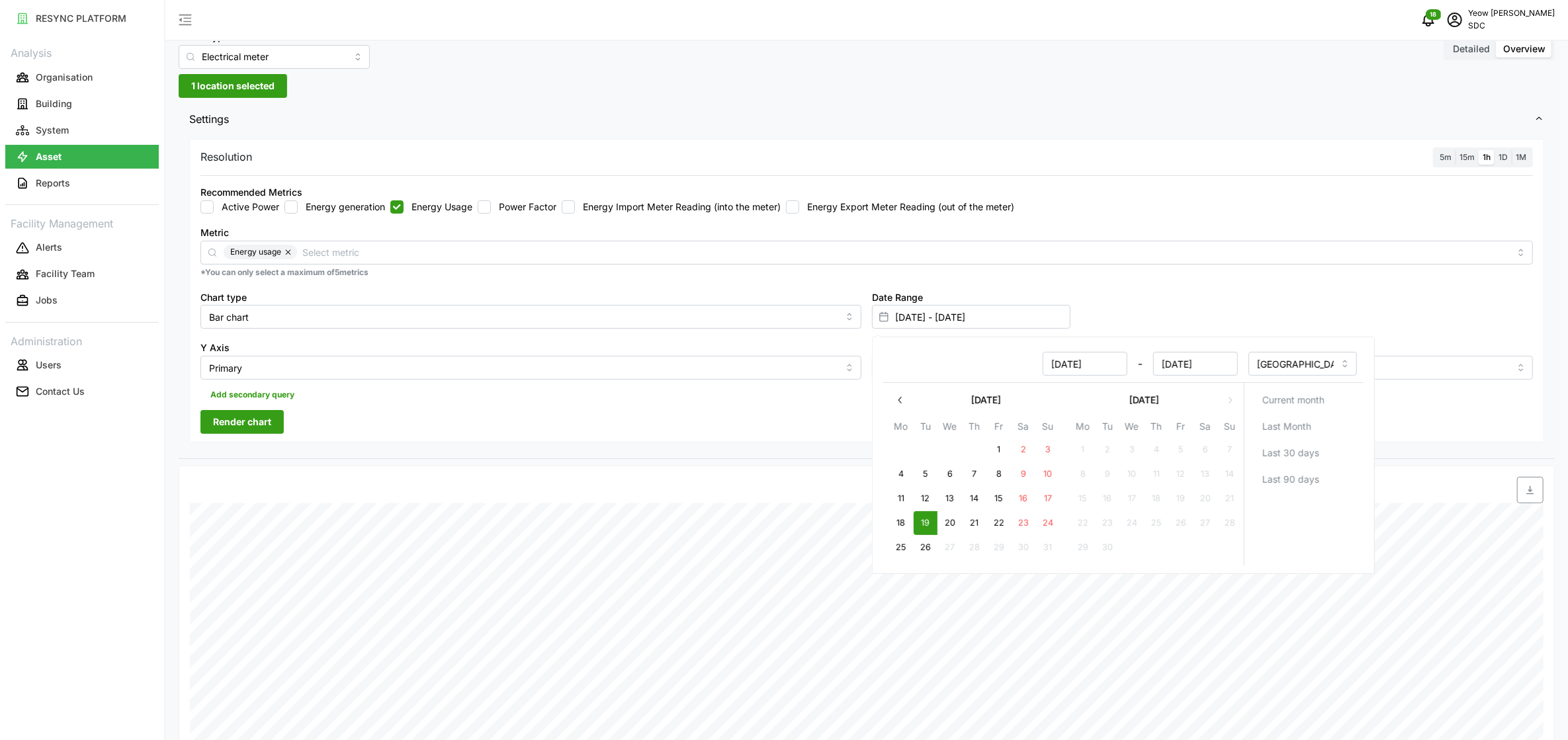
click at [408, 423] on div "Resolution 5m 15m 1h 1D 1M Recommended Metrics Active Power Energy generation E…" at bounding box center [866, 291] width 1355 height 304
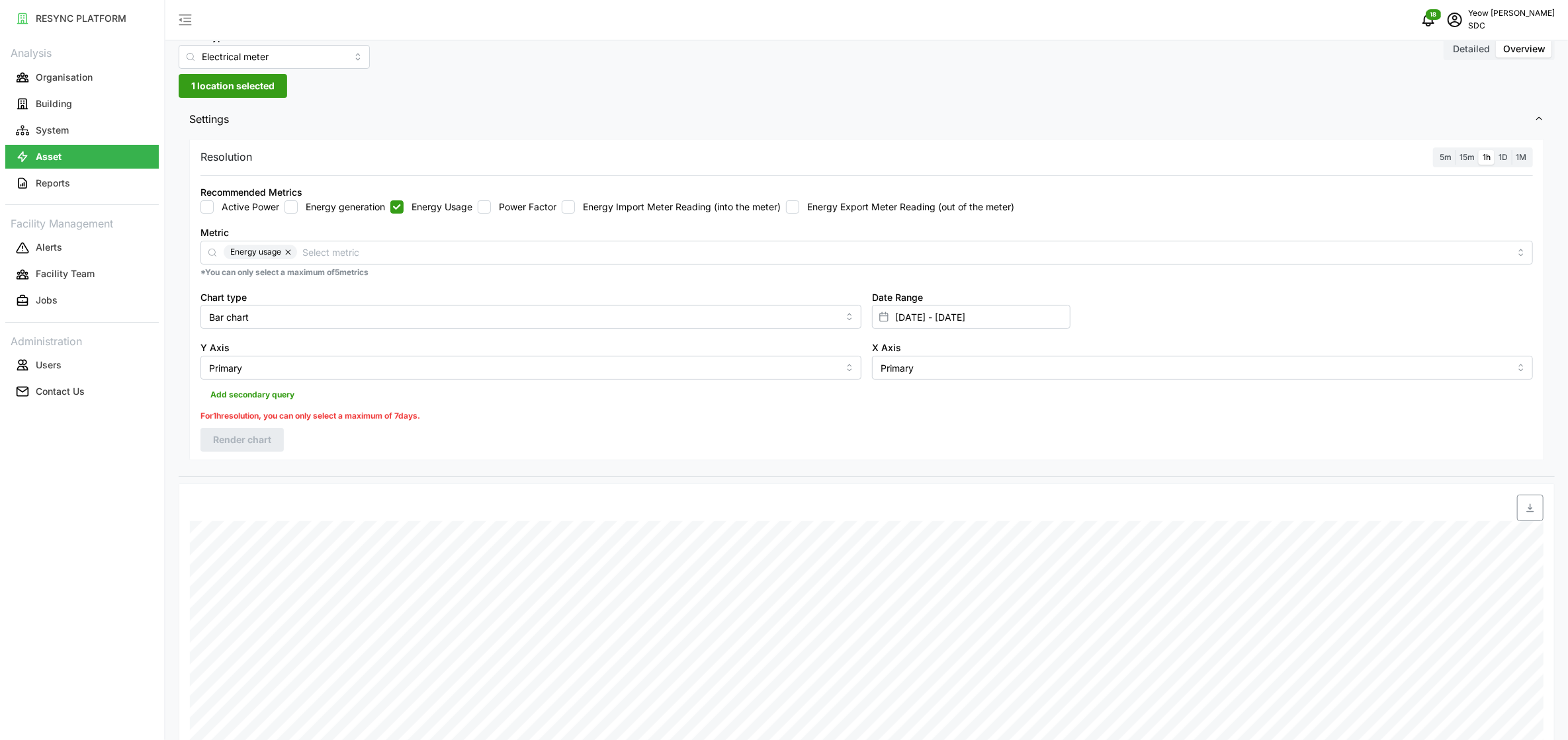
click at [803, 155] on span "1D" at bounding box center [1504, 157] width 10 height 10
click at [803, 150] on input "1D" at bounding box center [1495, 150] width 0 height 0
click at [244, 419] on span "Render chart" at bounding box center [242, 421] width 58 height 23
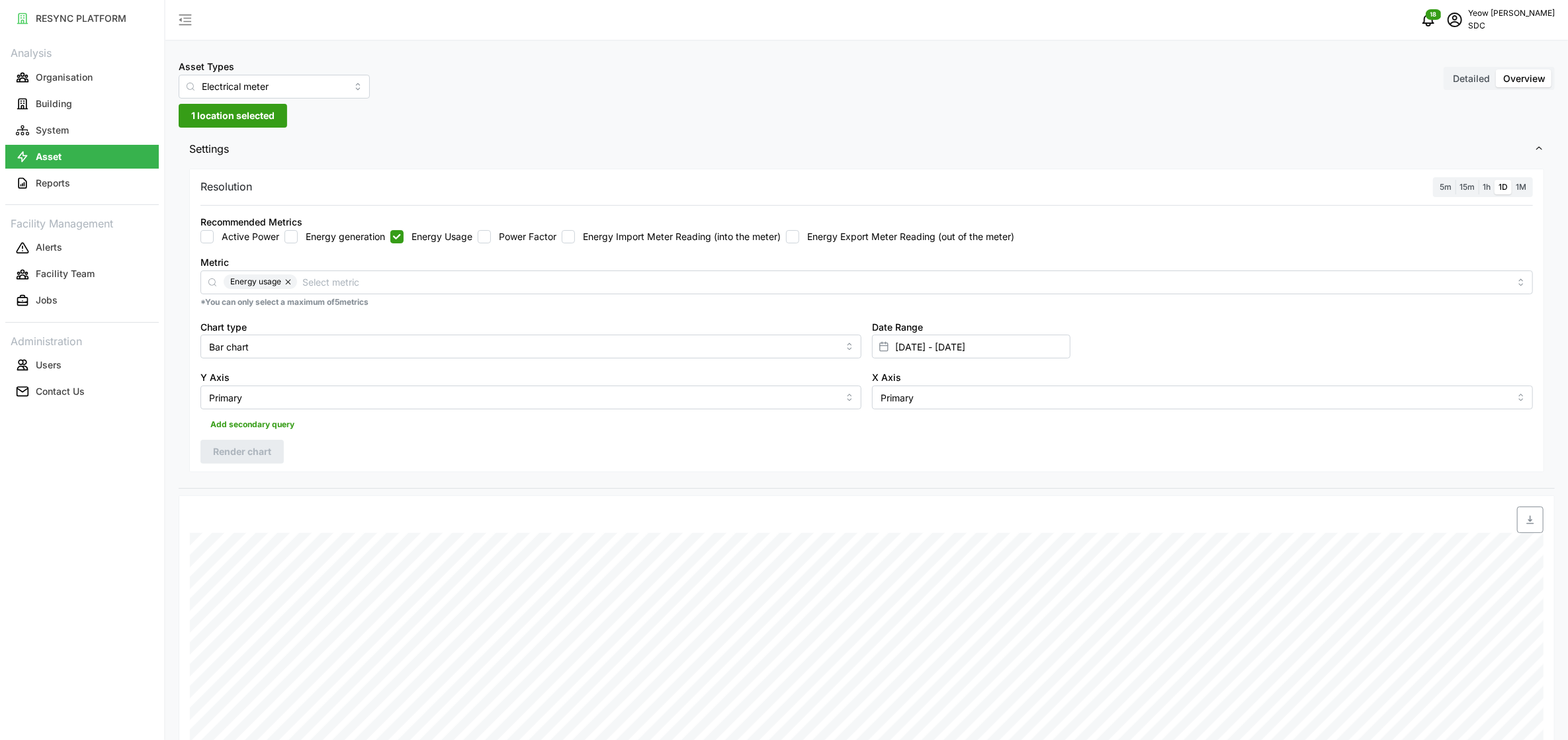
click at [236, 119] on span "1 location selected" at bounding box center [233, 116] width 84 height 23
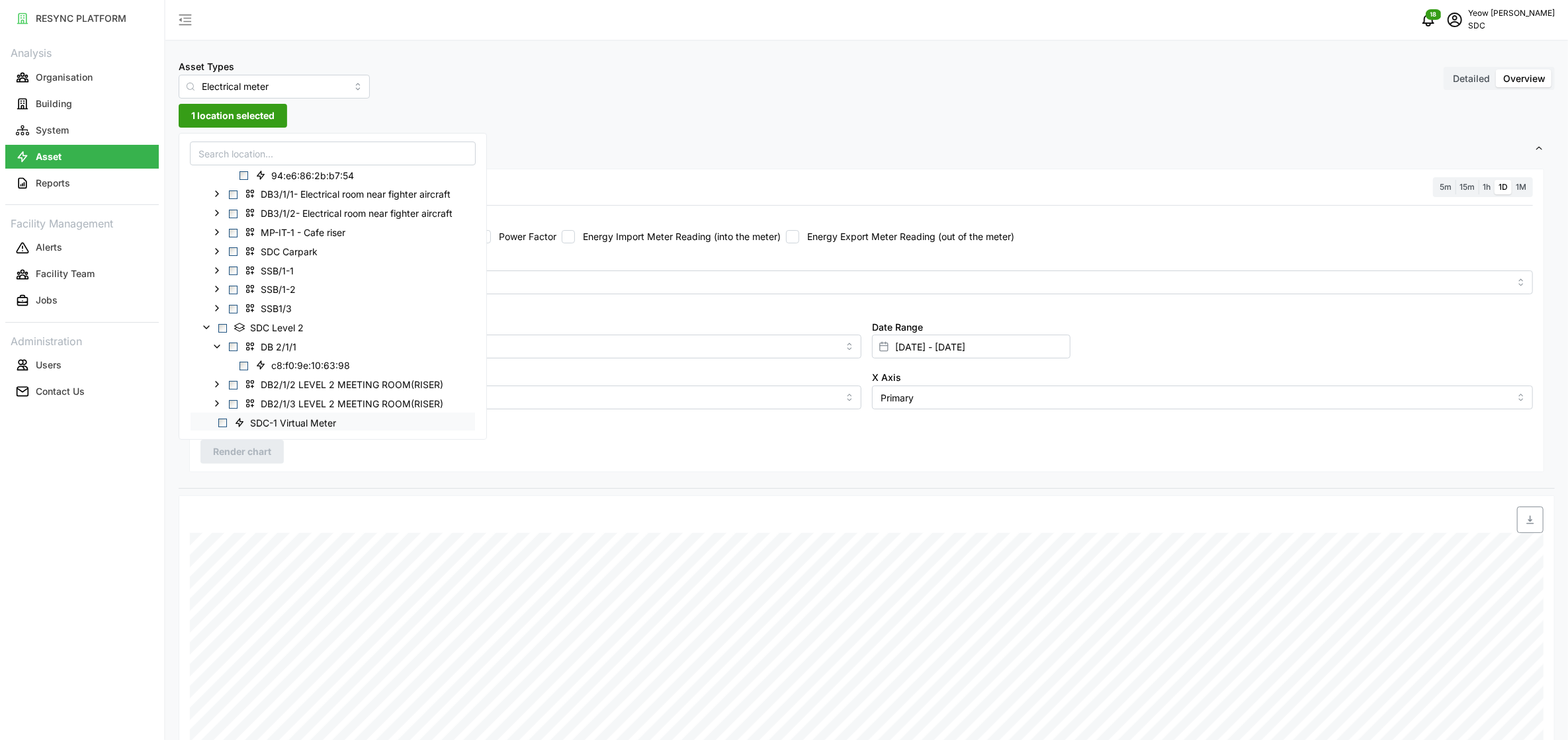
scroll to position [339, 0]
click at [234, 332] on span "Select DB 2/1/1" at bounding box center [233, 332] width 9 height 9
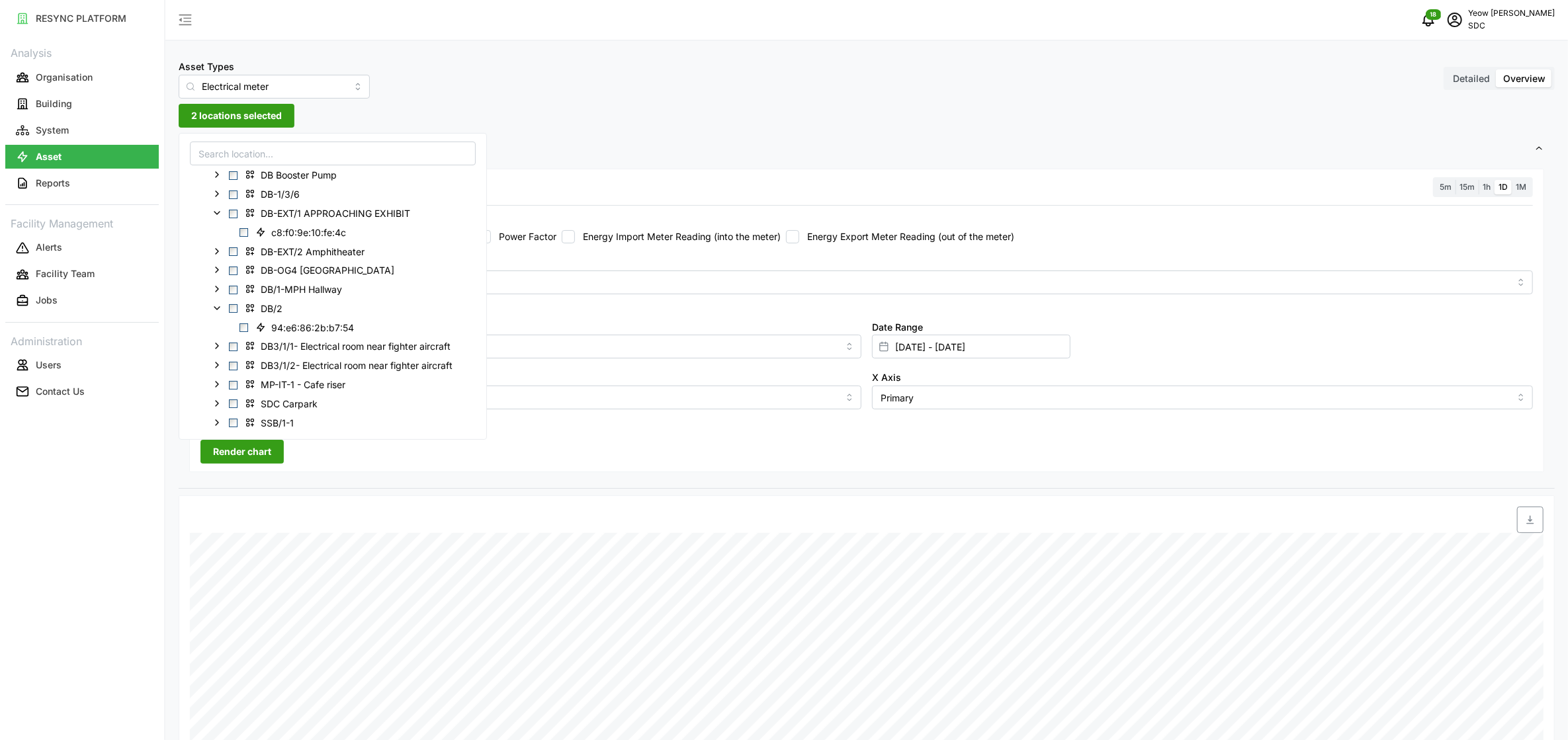
scroll to position [140, 0]
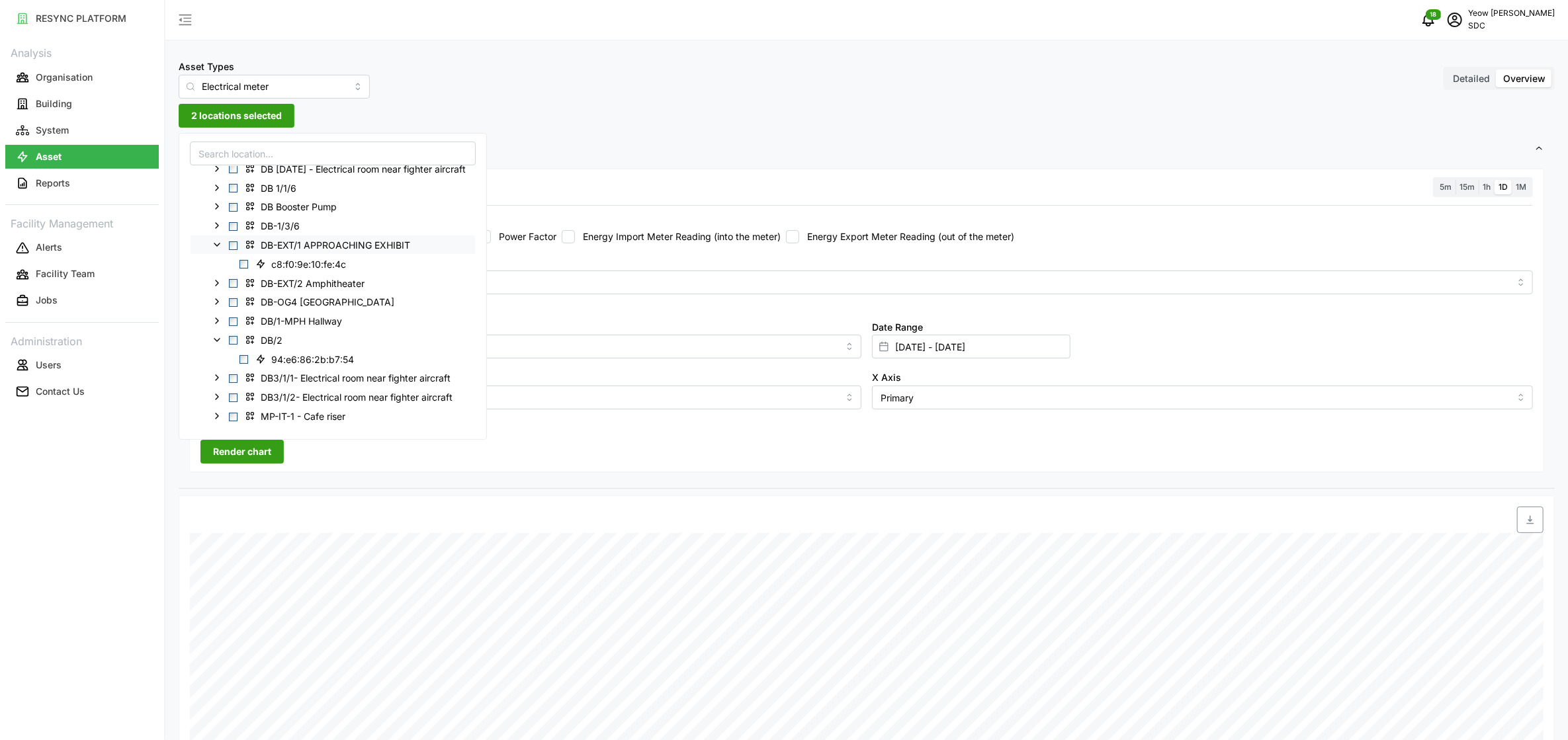
click at [231, 244] on span "Select DB-EXT/1 APPROACHING EXHIBIT" at bounding box center [233, 245] width 9 height 9
click at [334, 509] on div at bounding box center [355, 520] width 341 height 37
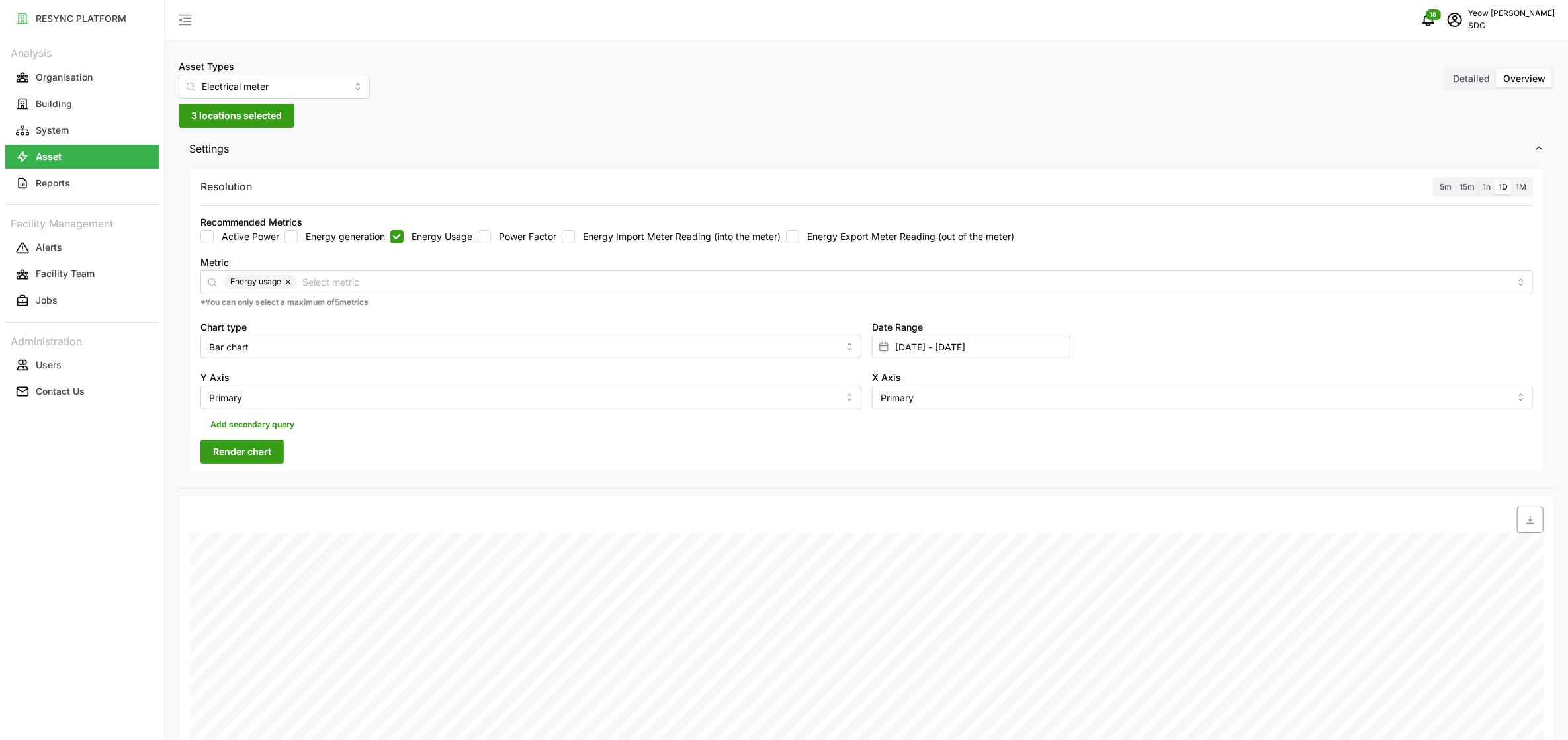
drag, startPoint x: 232, startPoint y: 448, endPoint x: 270, endPoint y: 446, distance: 38.1
click at [233, 447] on span "Render chart" at bounding box center [242, 452] width 58 height 23
